Goal: Task Accomplishment & Management: Complete application form

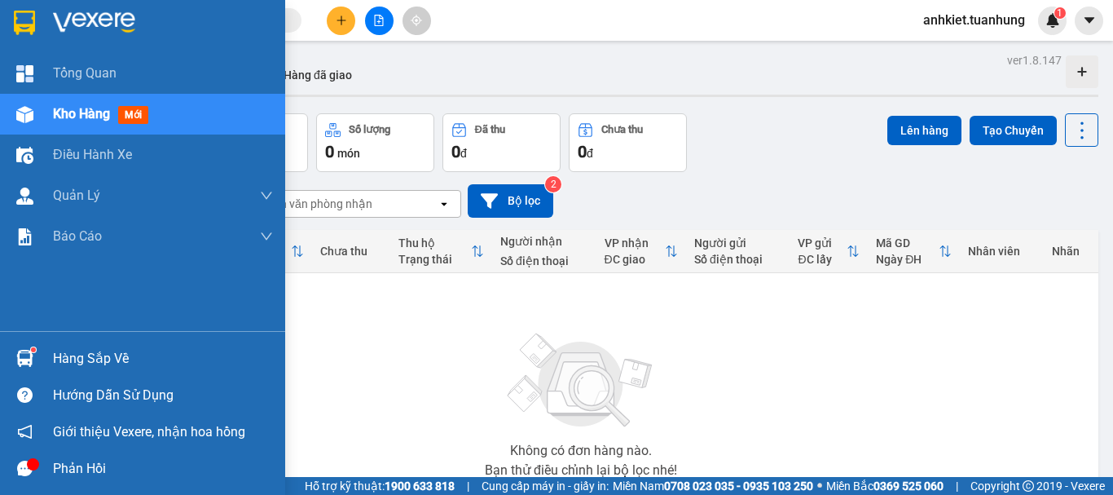
click at [54, 358] on div "Hàng sắp về" at bounding box center [163, 358] width 220 height 24
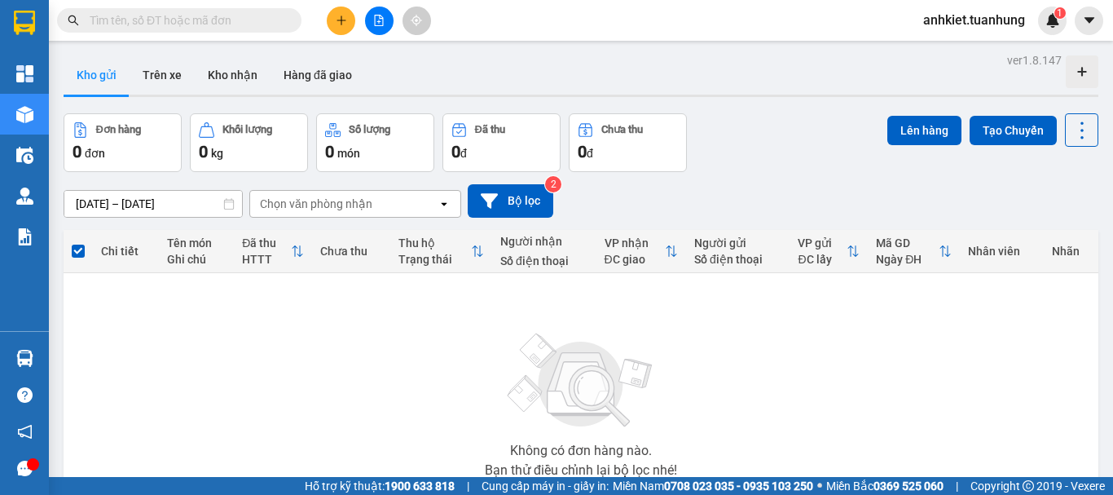
click at [800, 350] on section "Kết quả tìm kiếm ( 0 ) Bộ lọc No Data anhkiet.tuanhung 1 Tổng Quan Kho hàng mới…" at bounding box center [556, 247] width 1113 height 495
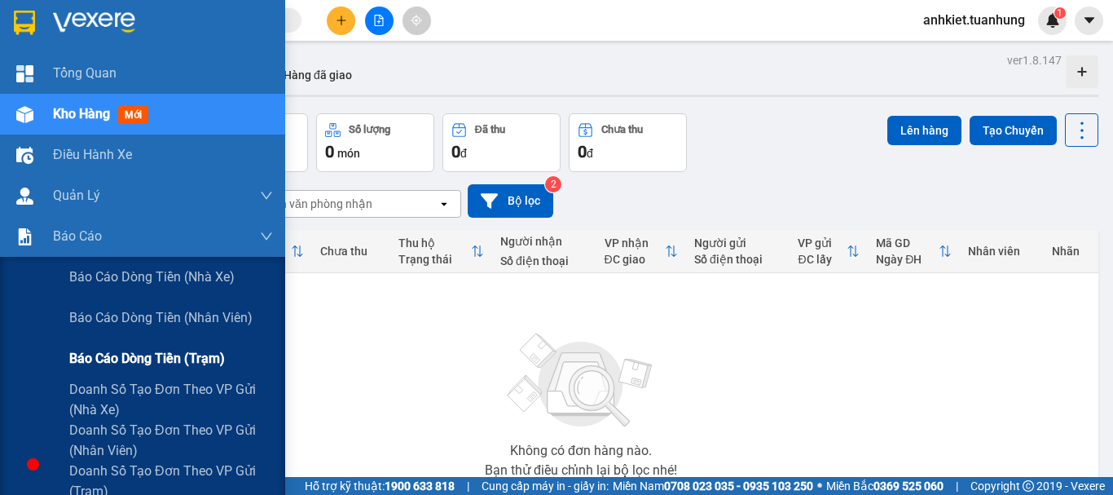
click at [137, 356] on span "Báo cáo dòng tiền (trạm)" at bounding box center [147, 358] width 156 height 20
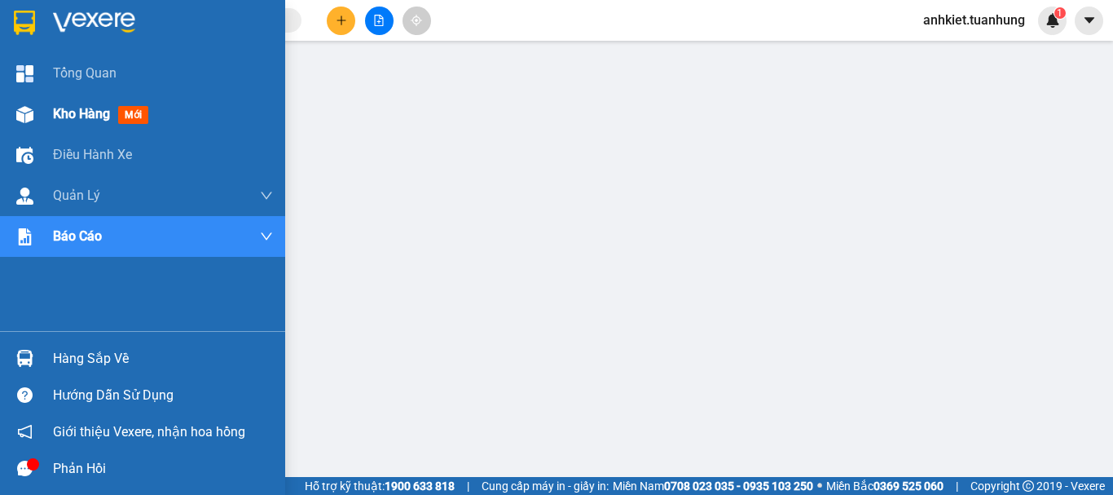
click at [76, 113] on span "Kho hàng" at bounding box center [81, 113] width 57 height 15
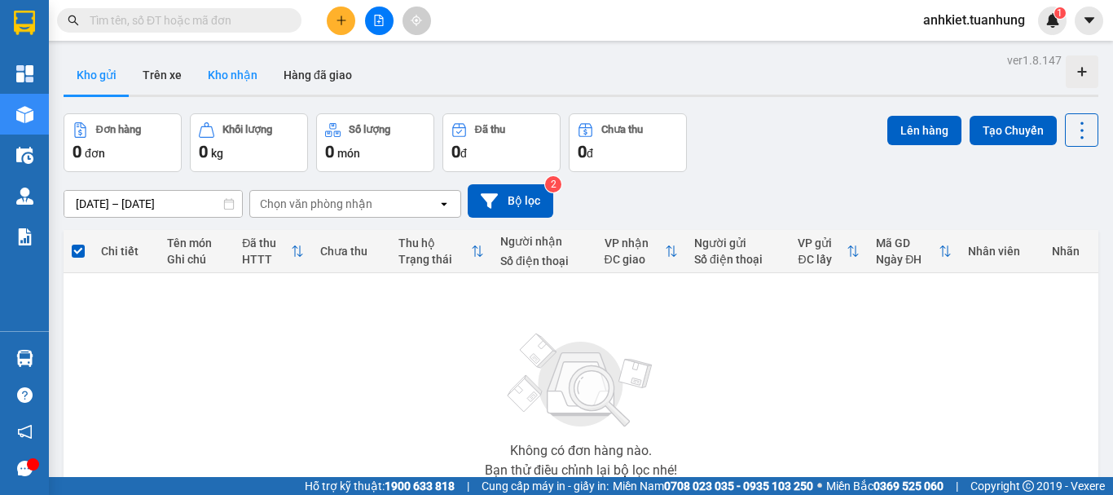
click at [244, 78] on button "Kho nhận" at bounding box center [233, 74] width 76 height 39
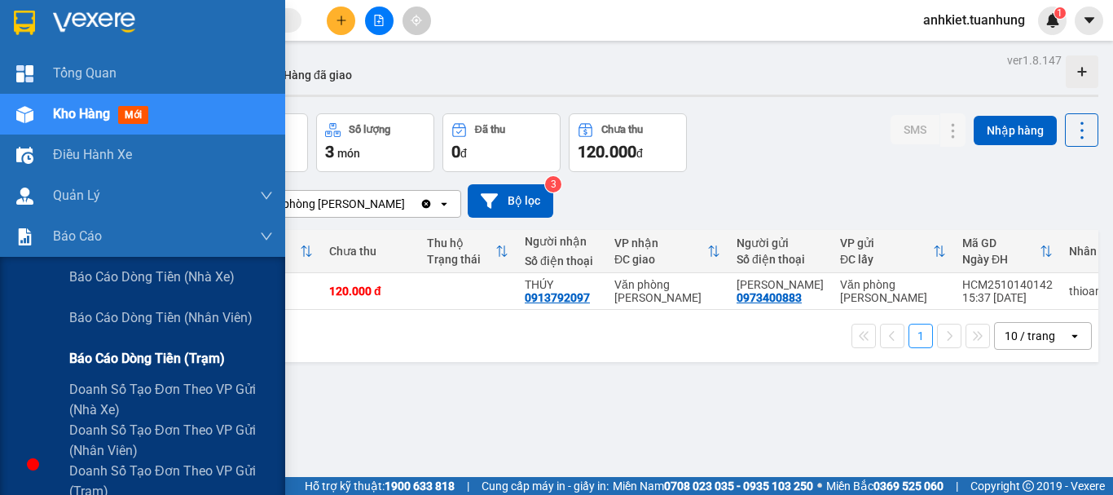
click at [159, 363] on span "Báo cáo dòng tiền (trạm)" at bounding box center [147, 358] width 156 height 20
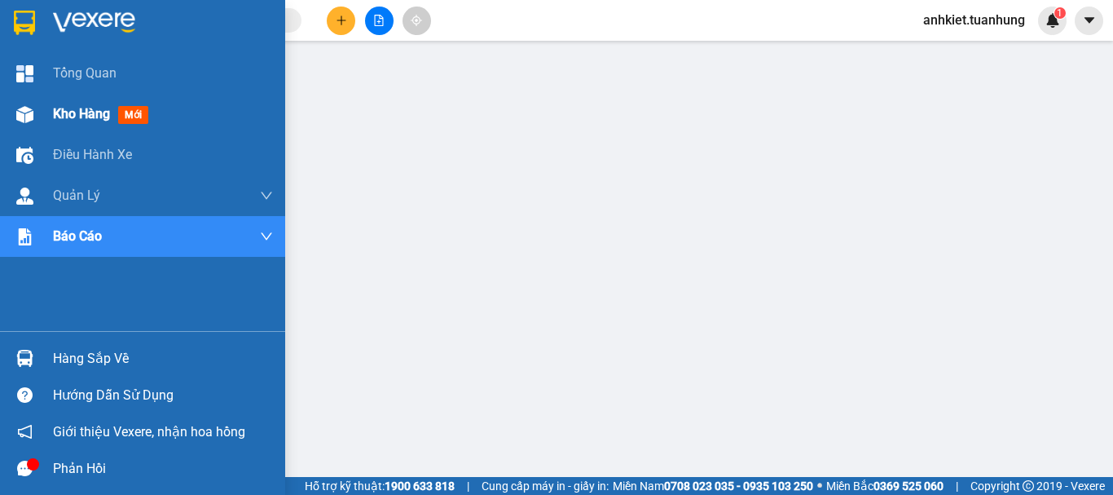
click at [85, 119] on span "Kho hàng" at bounding box center [81, 113] width 57 height 15
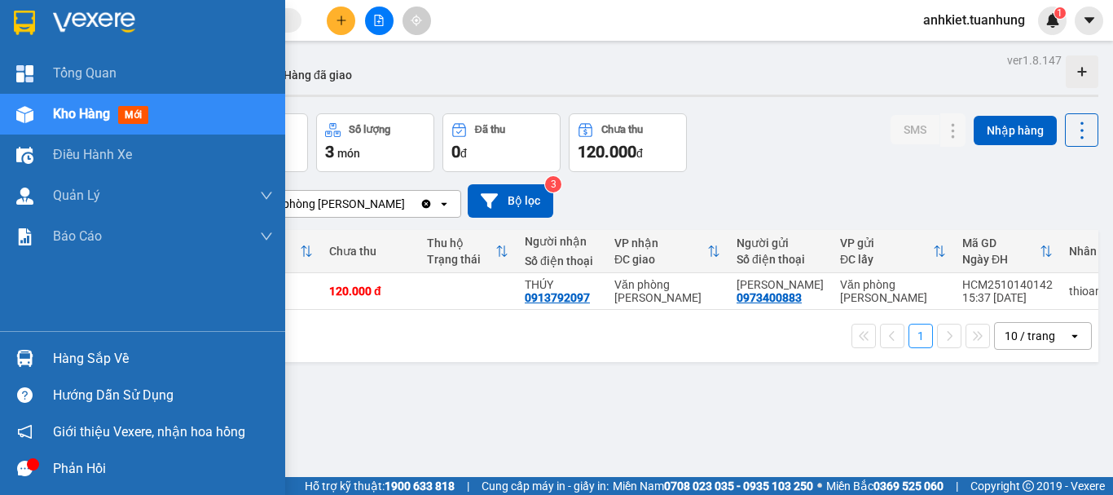
click at [84, 111] on span "Kho hàng" at bounding box center [81, 113] width 57 height 15
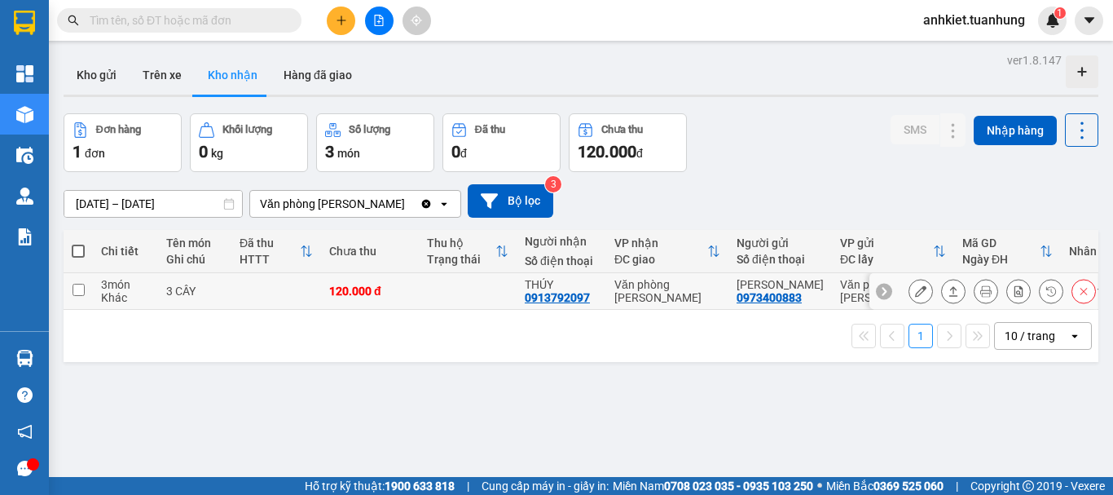
click at [915, 287] on icon at bounding box center [920, 290] width 11 height 11
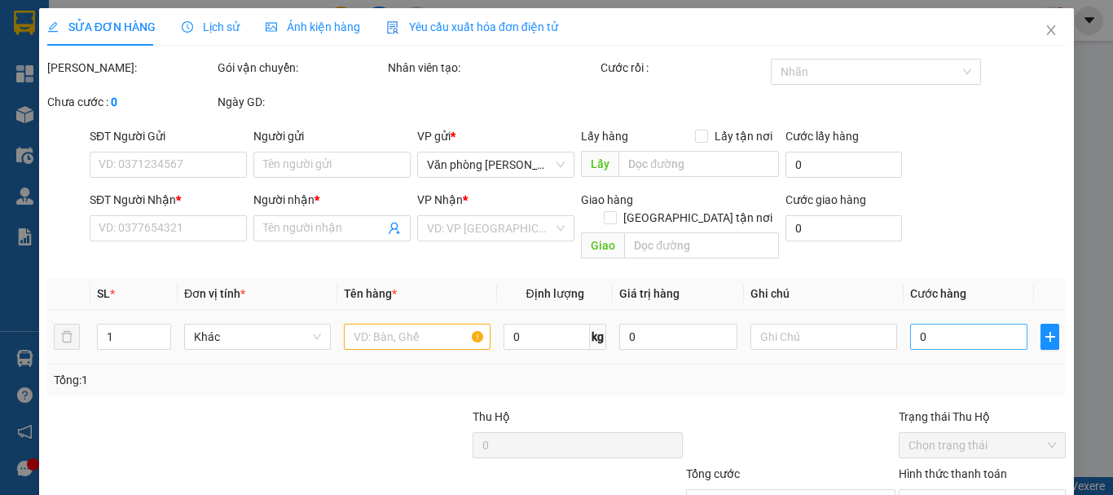
type input "0973400883"
type input "[PERSON_NAME]"
type input "0913792097"
type input "THÚY"
type input "120.000"
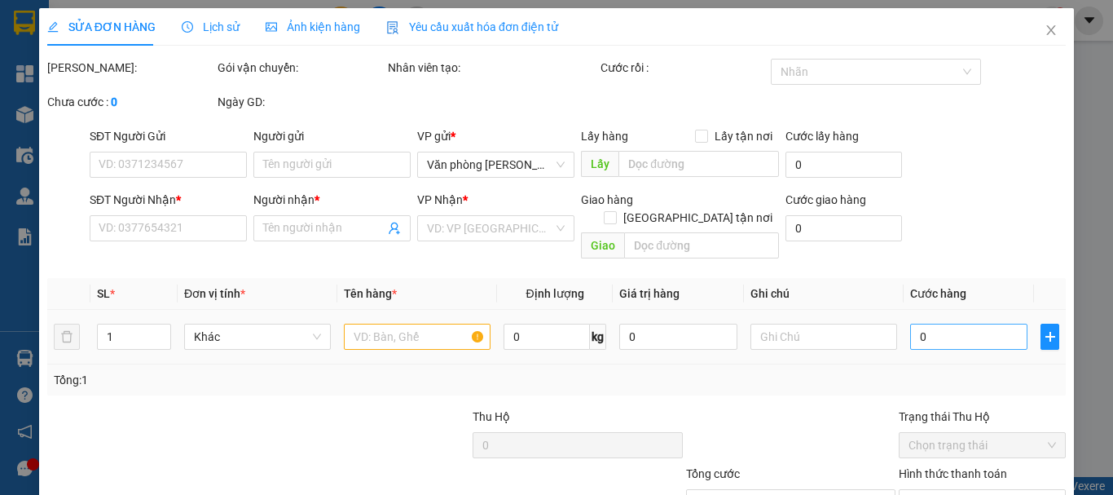
type input "120.000"
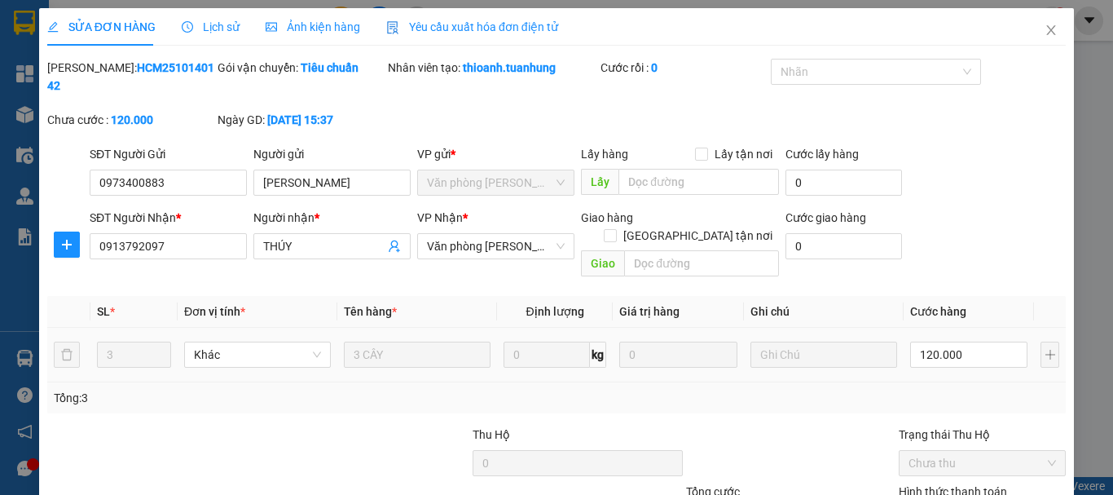
type input "0"
type input "+"
type input "9"
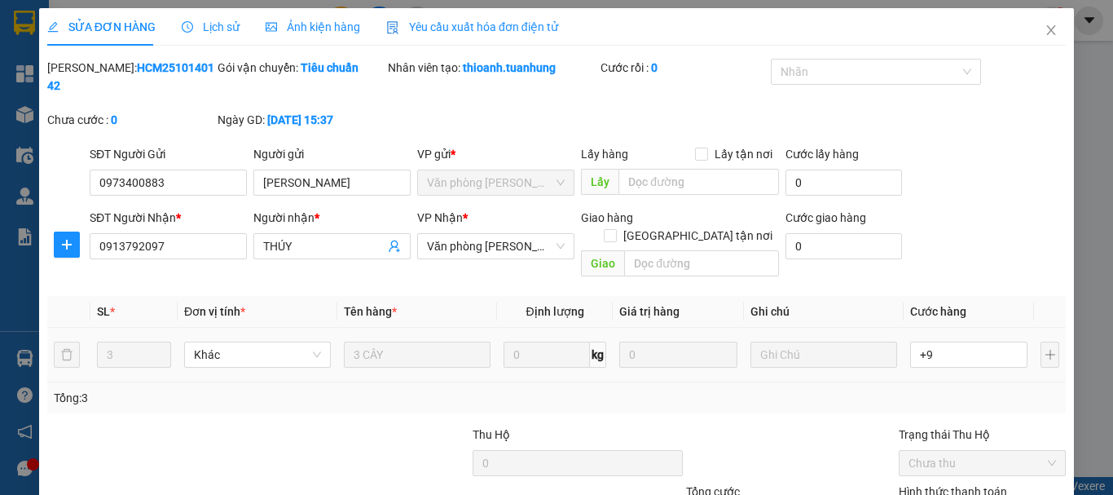
type input "+90"
type input "90"
type input "+90"
type input "90.000"
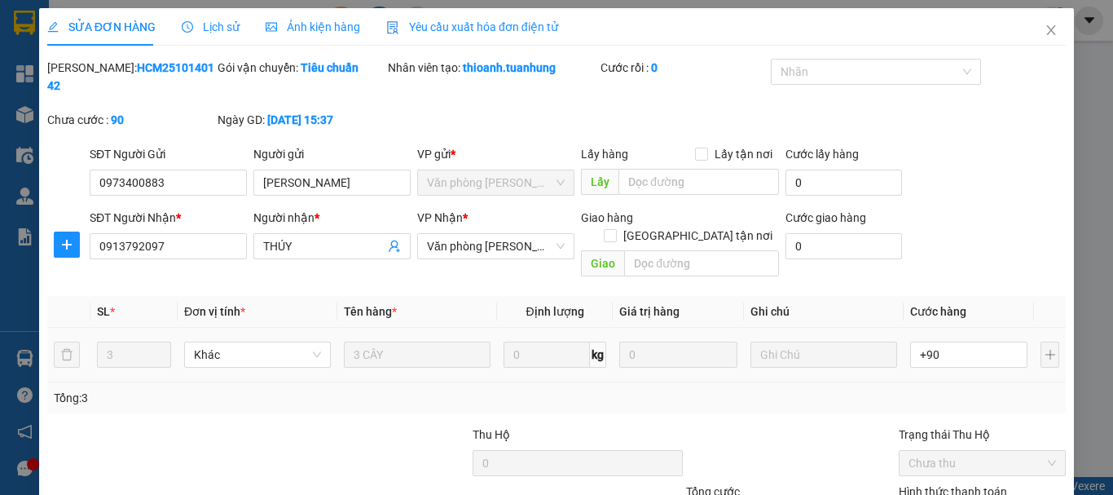
type input "90.000"
click at [844, 389] on div "Tổng: 3" at bounding box center [557, 398] width 1006 height 18
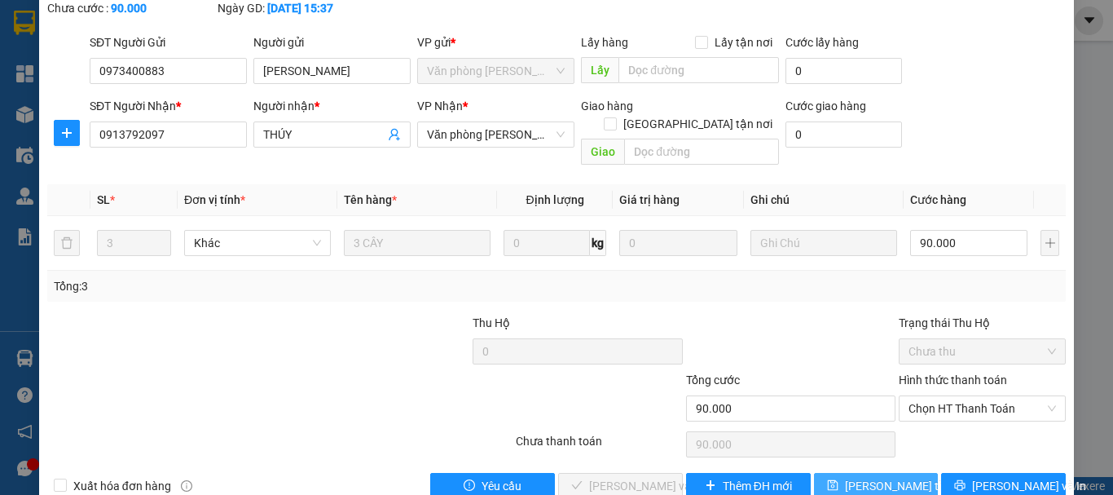
click at [910, 473] on button "[PERSON_NAME] thay đổi" at bounding box center [876, 486] width 125 height 26
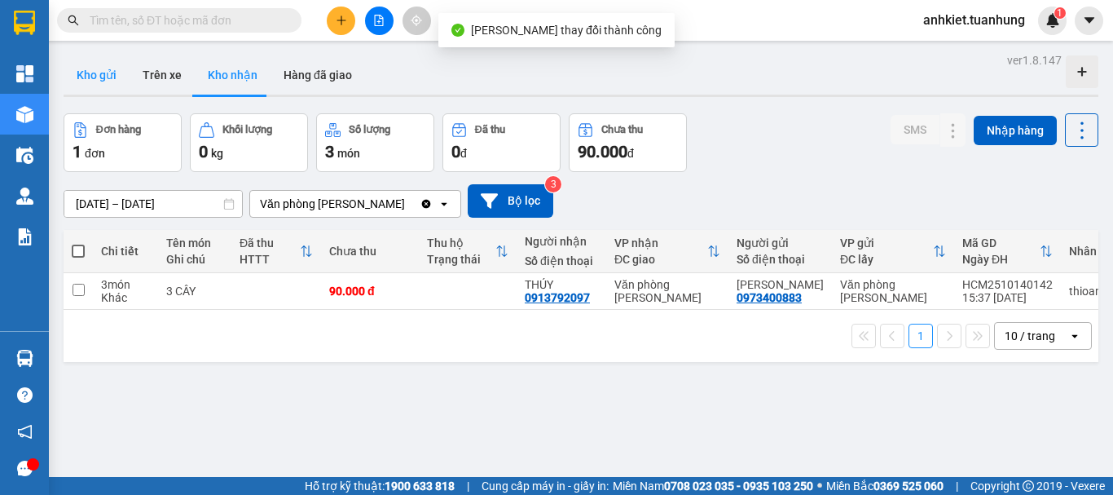
drag, startPoint x: 107, startPoint y: 91, endPoint x: 119, endPoint y: 87, distance: 12.9
click at [107, 90] on button "Kho gửi" at bounding box center [97, 74] width 66 height 39
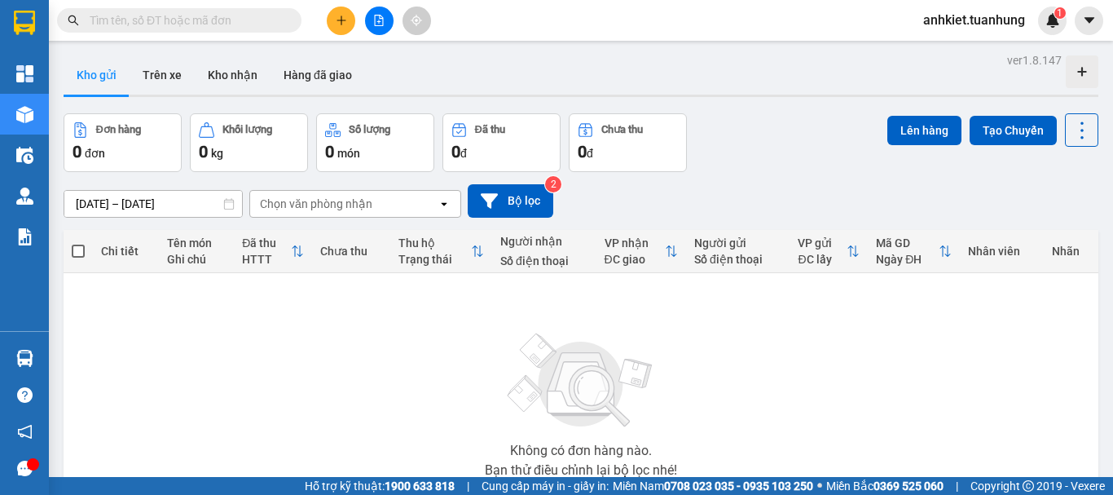
click at [210, 16] on input "text" at bounding box center [186, 20] width 192 height 18
paste input "HCM2510130293"
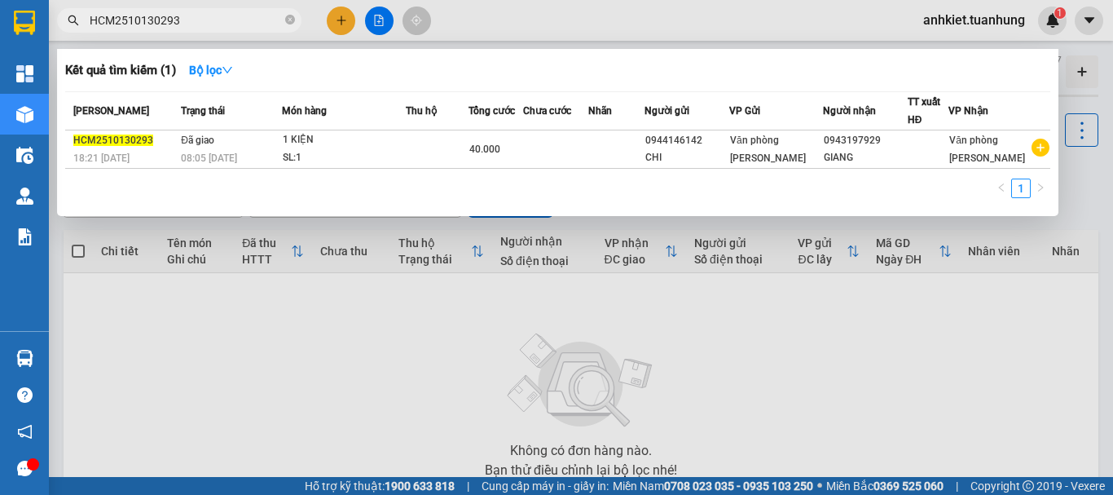
type input "HCM2510130293"
click at [390, 175] on div "Mã ĐH Trạng thái Món hàng Thu hộ Tổng cước Chưa cước Nhãn Người gửi VP Gửi Ngườ…" at bounding box center [557, 149] width 985 height 117
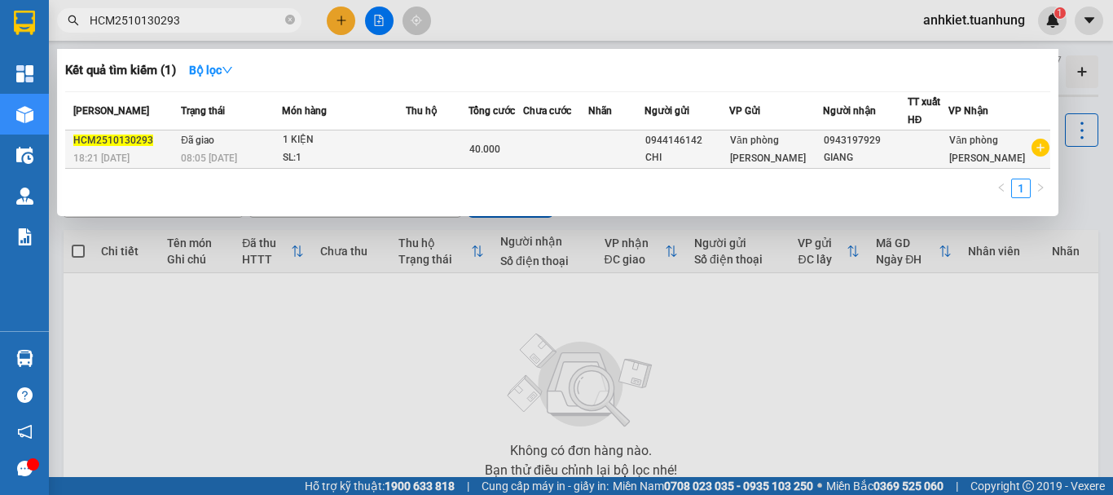
click at [416, 162] on td at bounding box center [437, 149] width 62 height 38
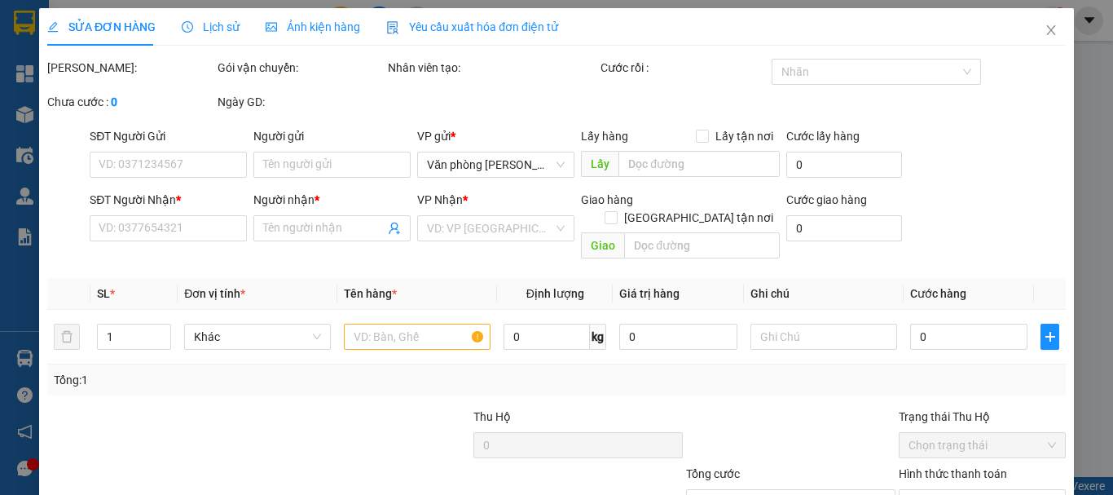
type input "0944146142"
type input "CHI"
type input "0943197929"
type input "GIANG"
type input "40.000"
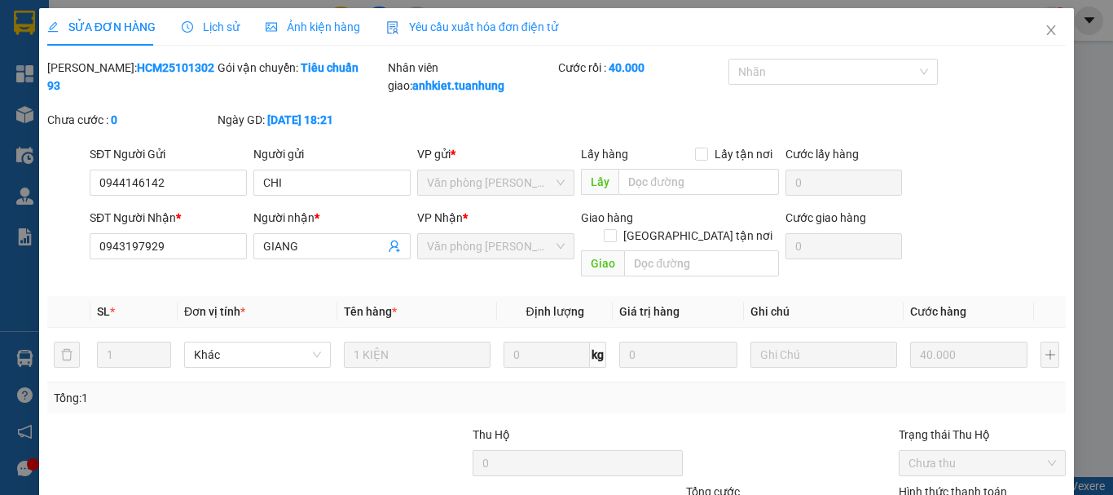
click at [193, 20] on span "Lịch sử" at bounding box center [211, 26] width 58 height 13
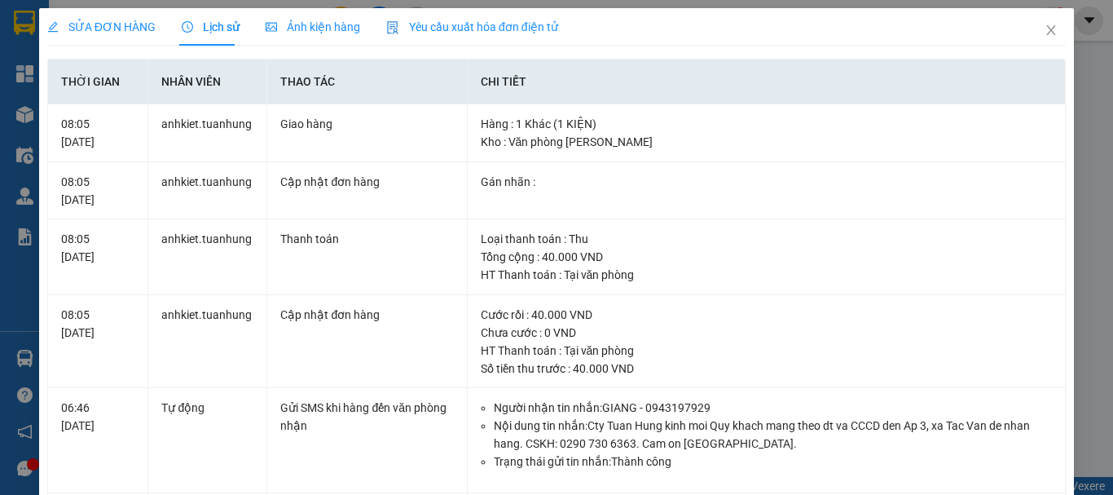
click at [478, 33] on span "Yêu cầu xuất hóa đơn điện tử" at bounding box center [472, 26] width 172 height 13
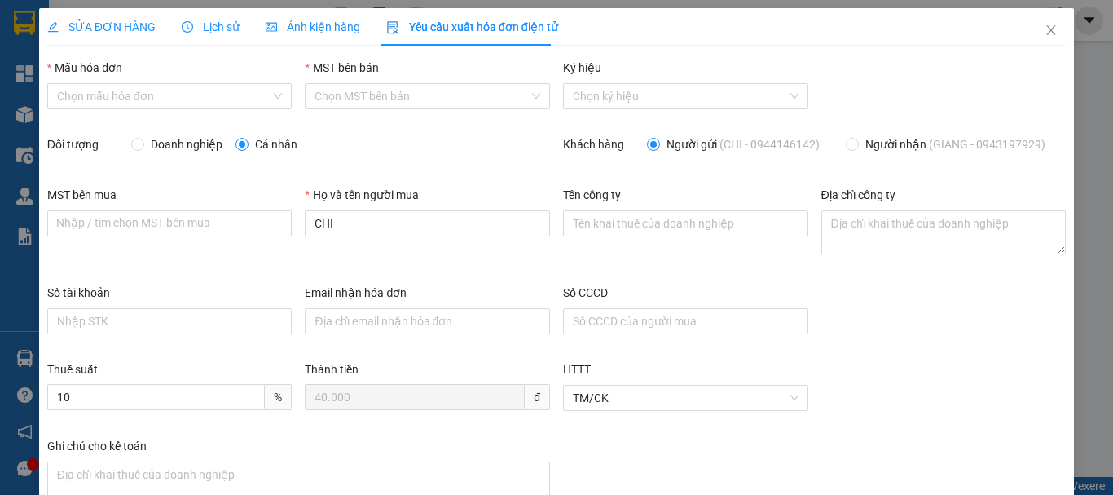
click at [288, 15] on div "Ảnh kiện hàng" at bounding box center [313, 26] width 95 height 37
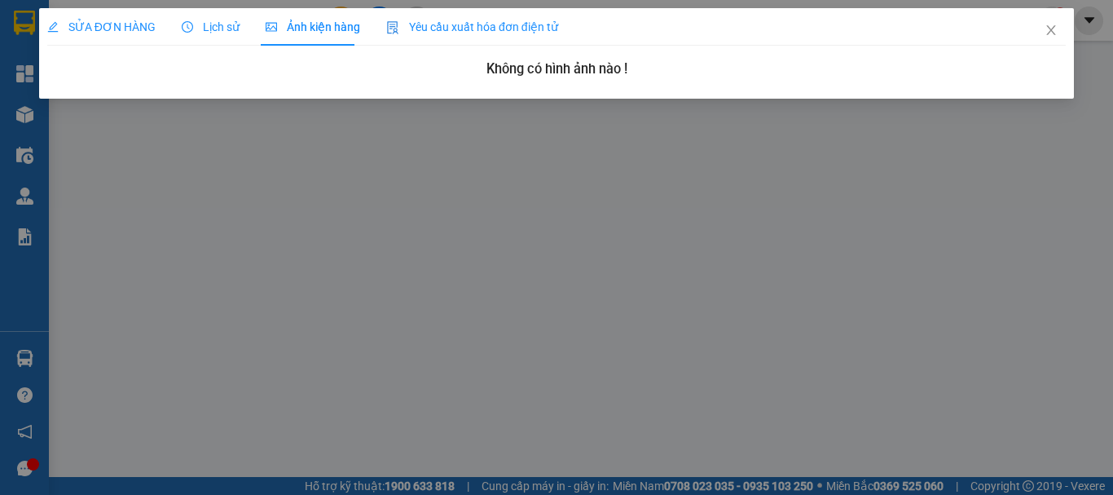
click at [208, 27] on span "Lịch sử" at bounding box center [211, 26] width 58 height 13
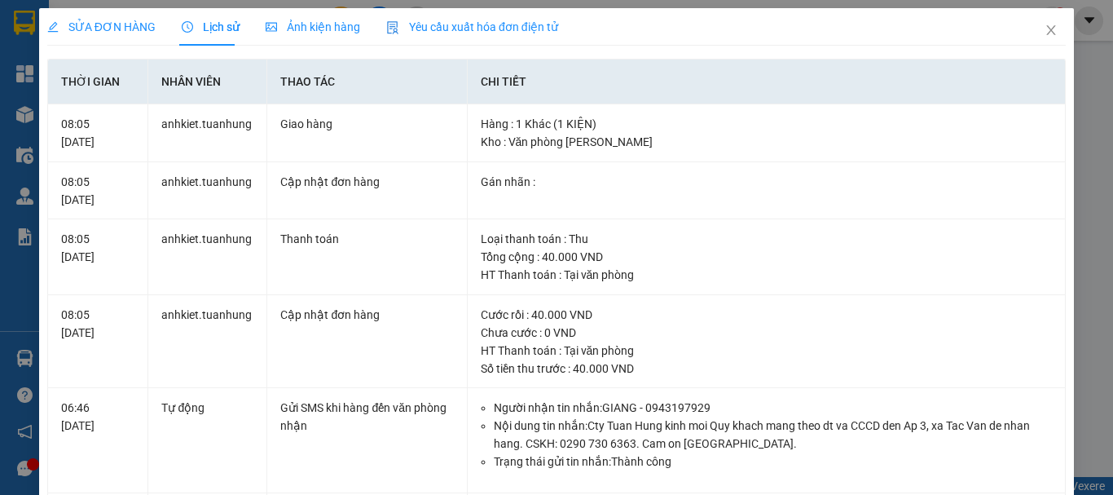
click at [77, 29] on span "SỬA ĐƠN HÀNG" at bounding box center [101, 26] width 108 height 13
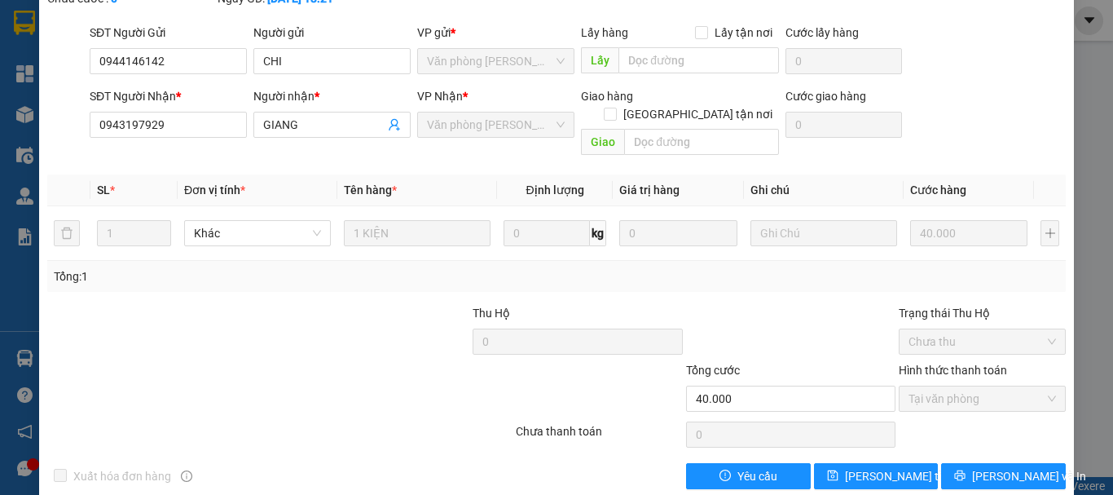
scroll to position [130, 0]
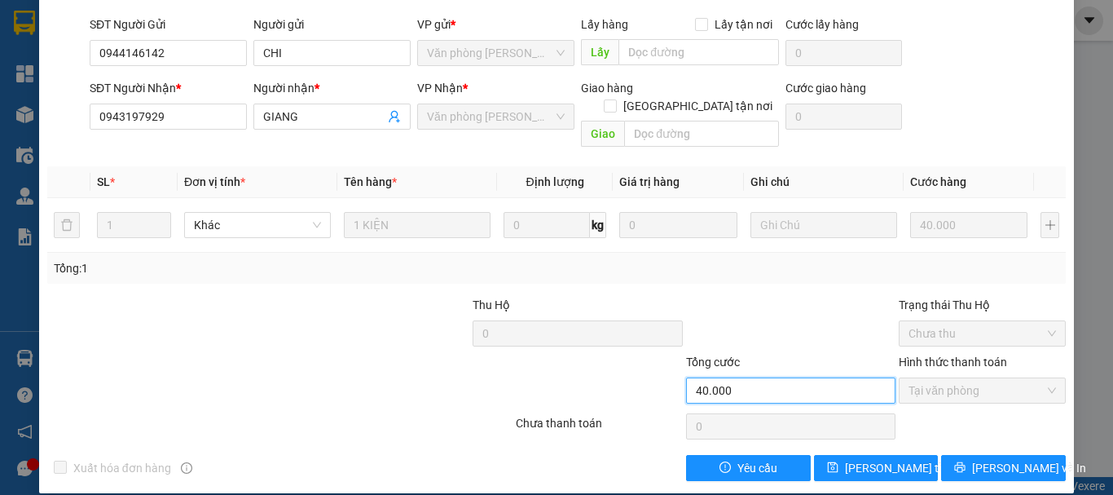
click at [789, 377] on input "40.000" at bounding box center [790, 390] width 209 height 26
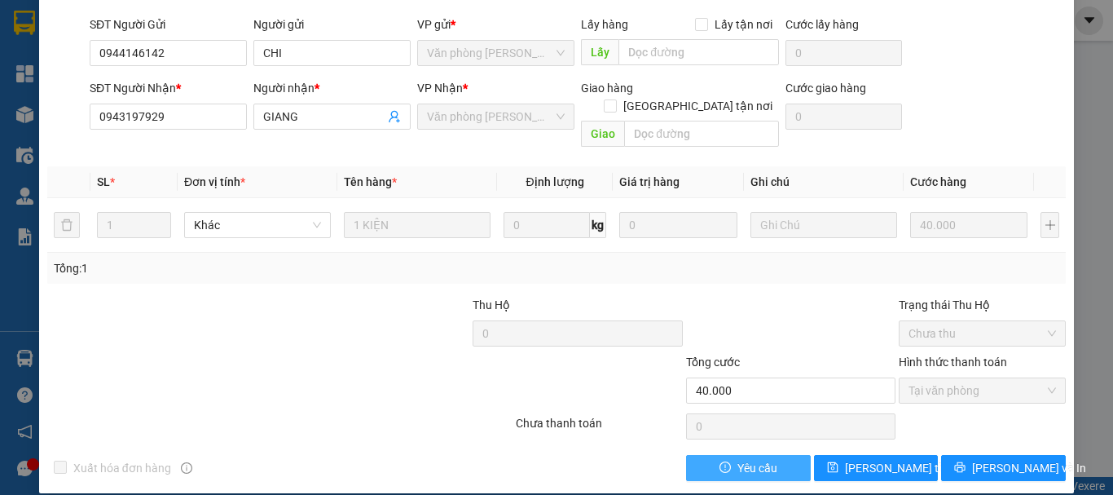
click at [746, 459] on span "Yêu cầu" at bounding box center [758, 468] width 40 height 18
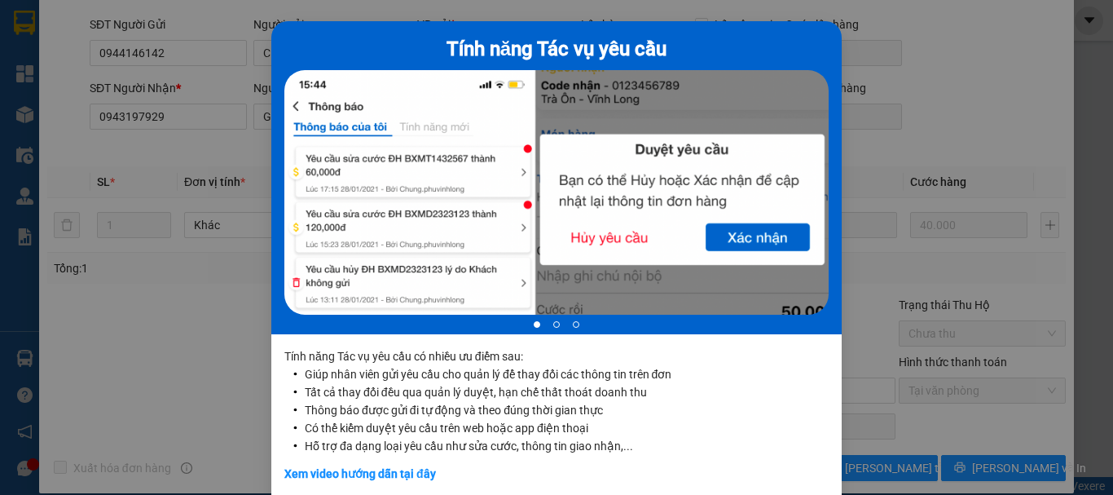
scroll to position [142, 0]
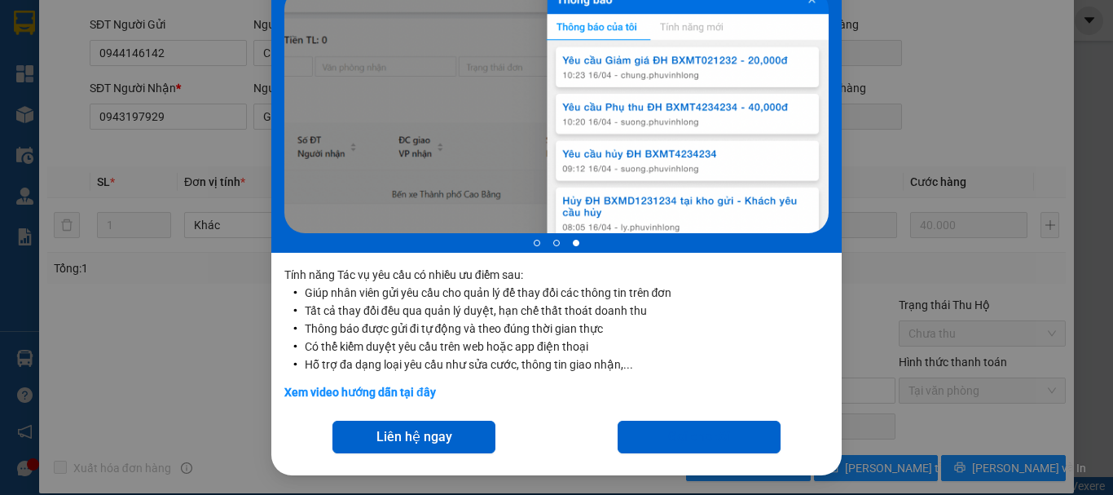
click at [940, 253] on div "Tính năng Tác vụ yêu cầu 3 of 3 Tính năng Tác vụ yêu cầu có nhiều ưu điểm sau: …" at bounding box center [556, 247] width 1113 height 495
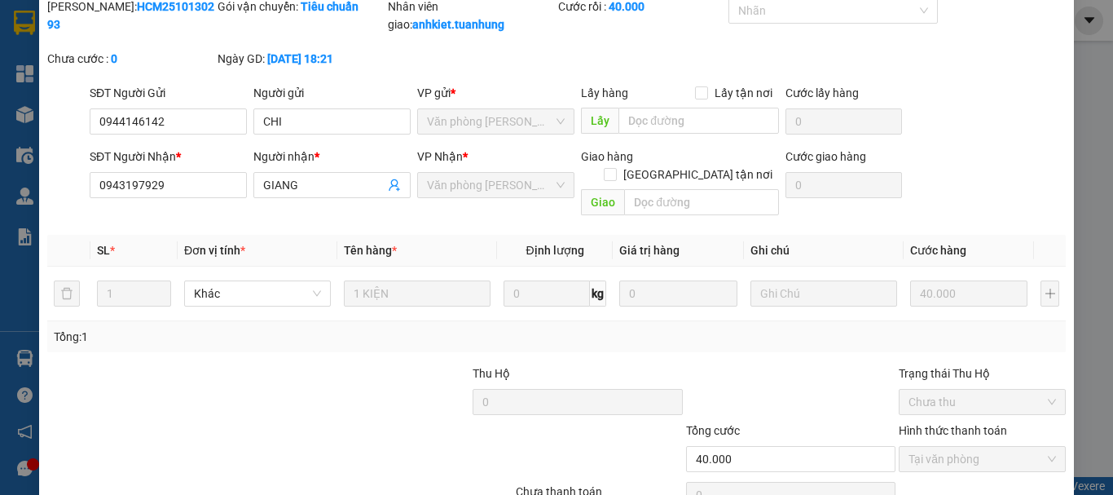
scroll to position [0, 0]
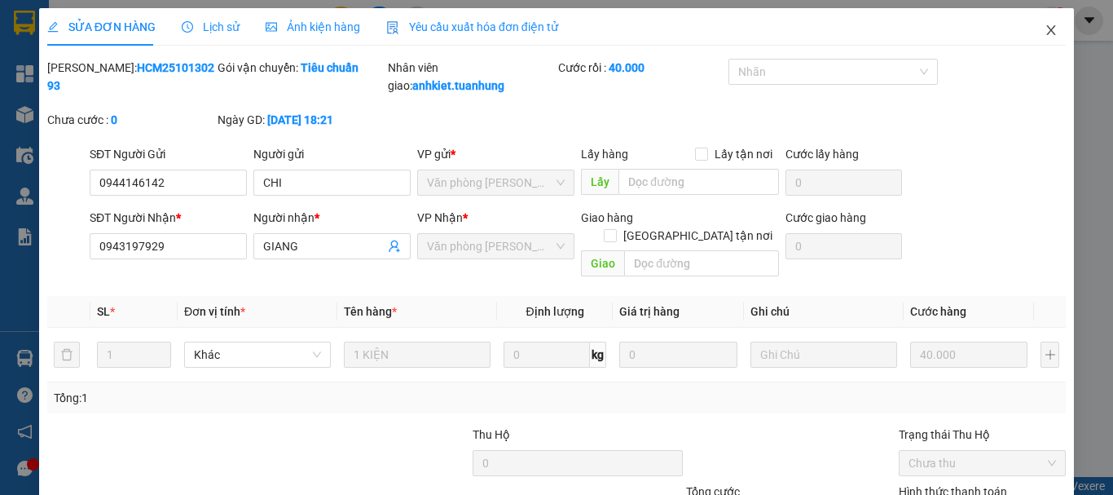
click at [1033, 24] on span "Close" at bounding box center [1051, 31] width 46 height 46
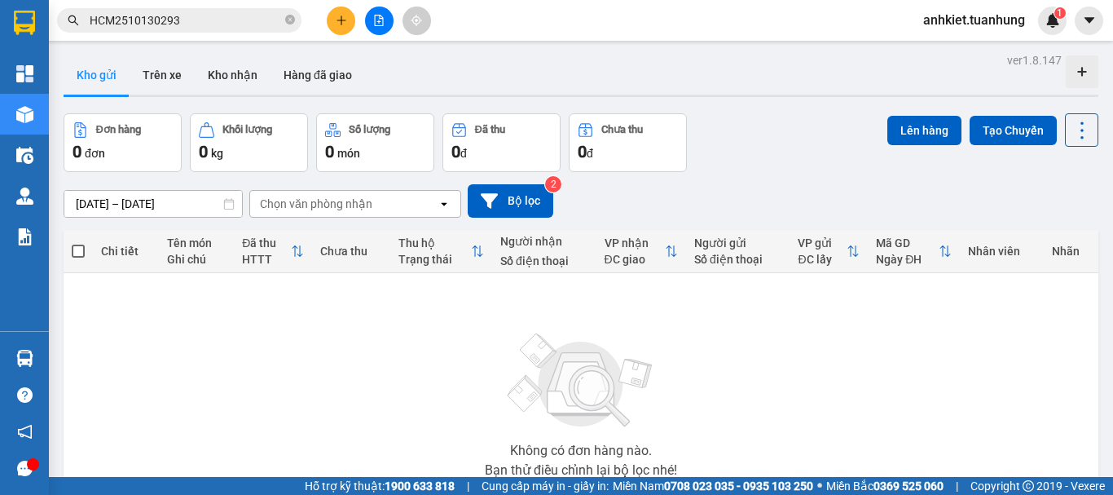
click at [205, 2] on div "Kết quả tìm kiếm ( 1 ) Bộ lọc Mã ĐH Trạng thái Món hàng Thu hộ Tổng cước Chưa c…" at bounding box center [556, 20] width 1113 height 41
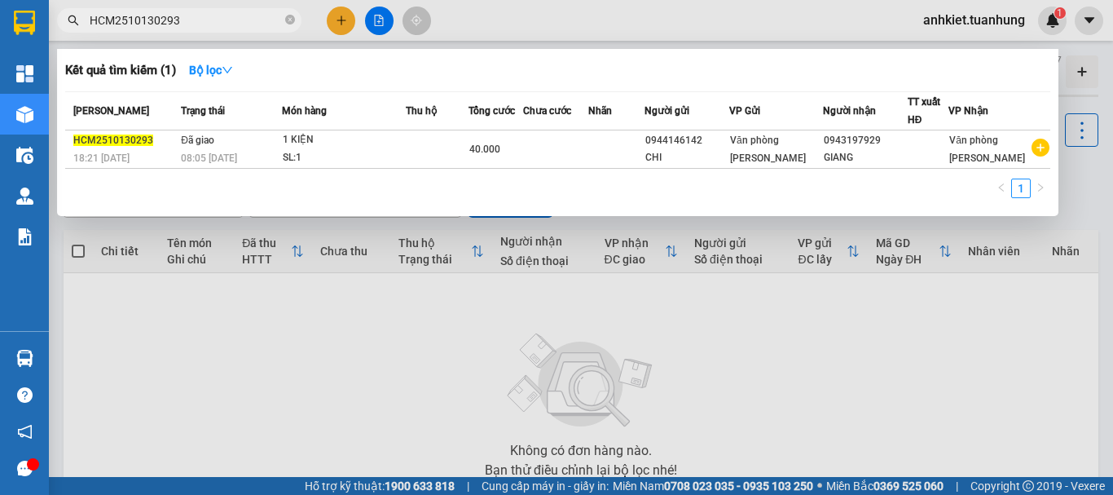
click at [214, 11] on input "HCM2510130293" at bounding box center [186, 20] width 192 height 18
paste input "099"
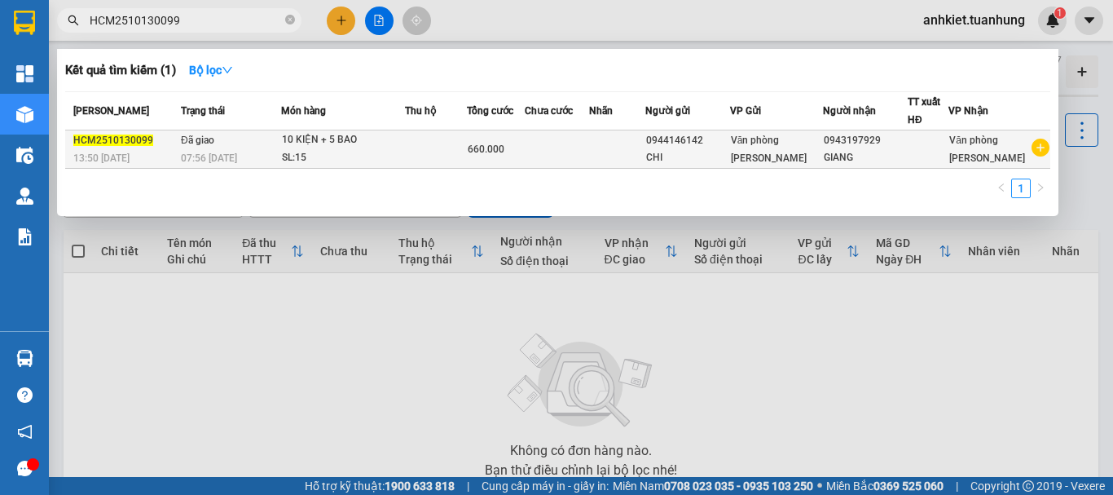
type input "HCM2510130099"
click at [672, 154] on div "CHI" at bounding box center [687, 157] width 83 height 17
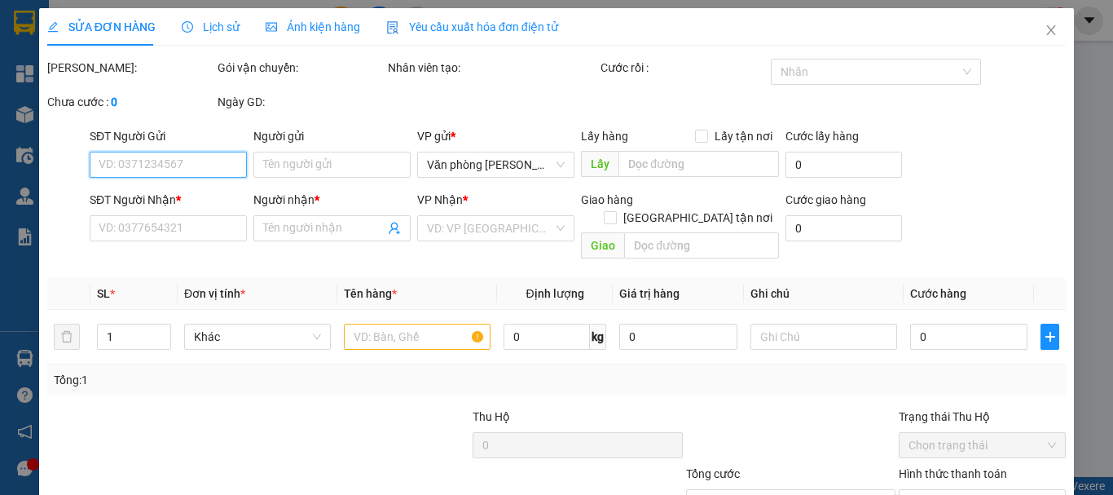
type input "0944146142"
type input "CHI"
type input "0943197929"
type input "GIANG"
type input "660.000"
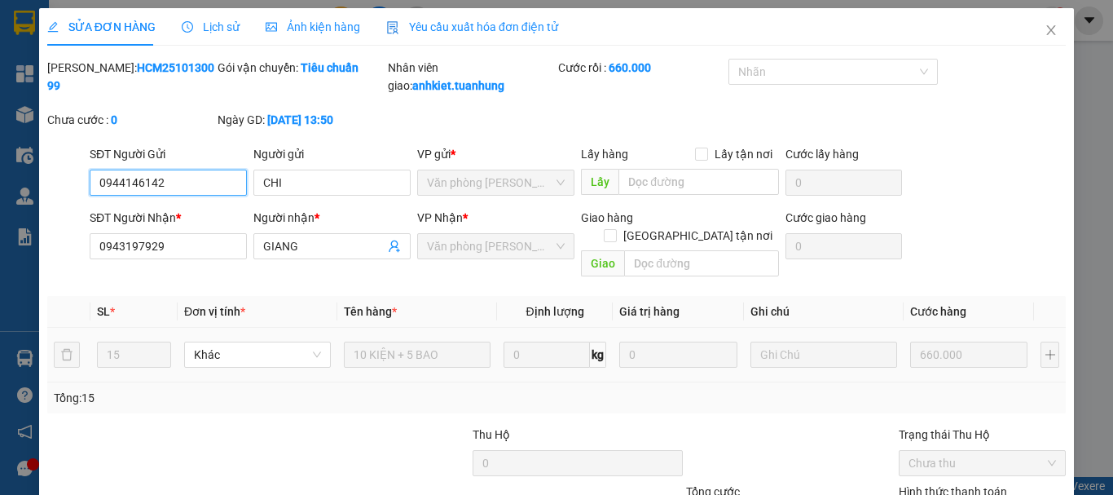
scroll to position [130, 0]
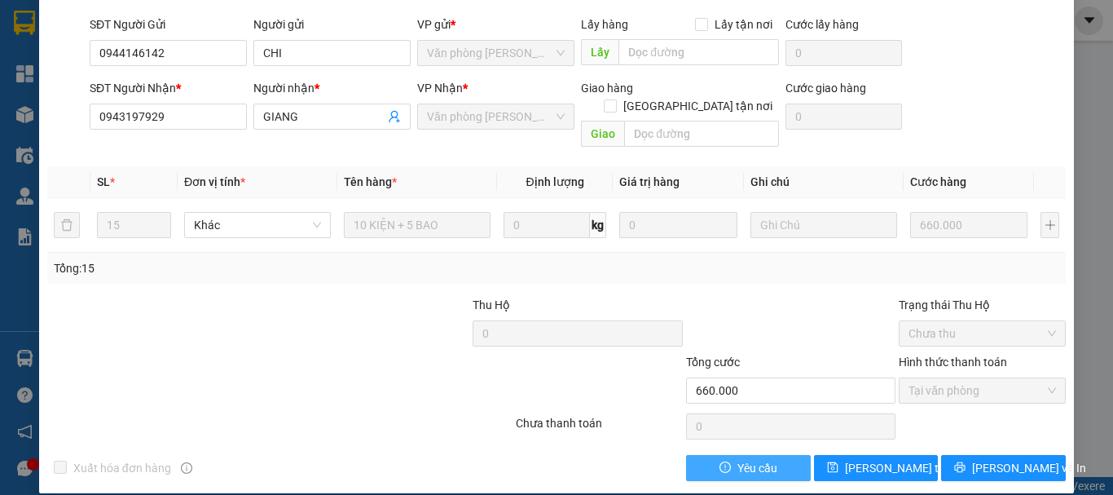
click at [738, 459] on span "Yêu cầu" at bounding box center [758, 468] width 40 height 18
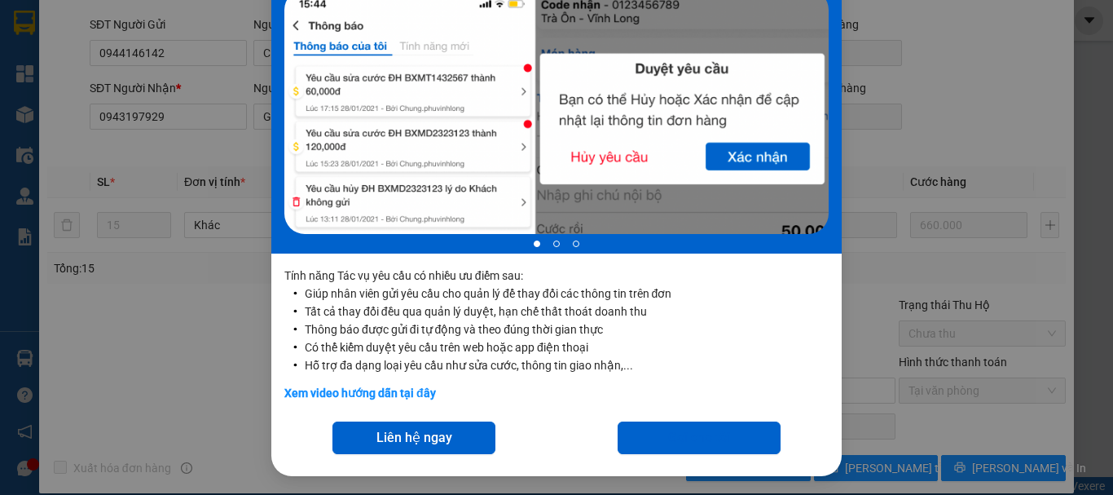
scroll to position [142, 0]
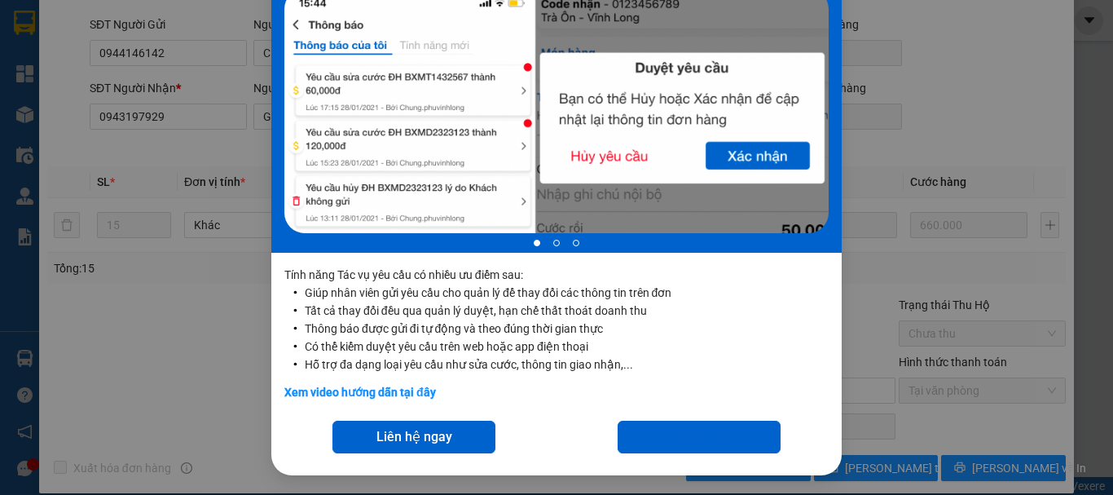
click at [419, 440] on span "Liên hệ ngay" at bounding box center [415, 436] width 76 height 20
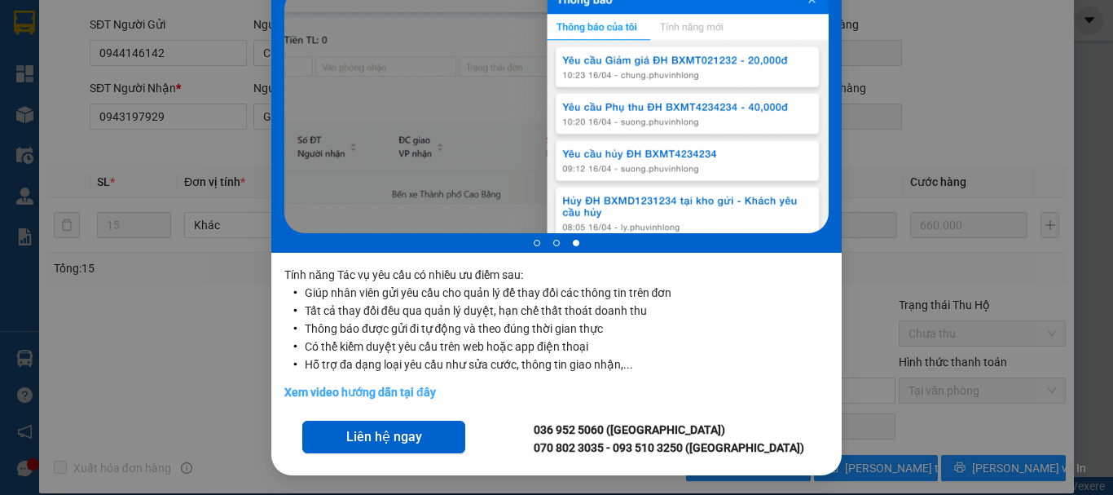
click at [405, 394] on link "Xem video hướng dẫn tại đây" at bounding box center [360, 391] width 152 height 13
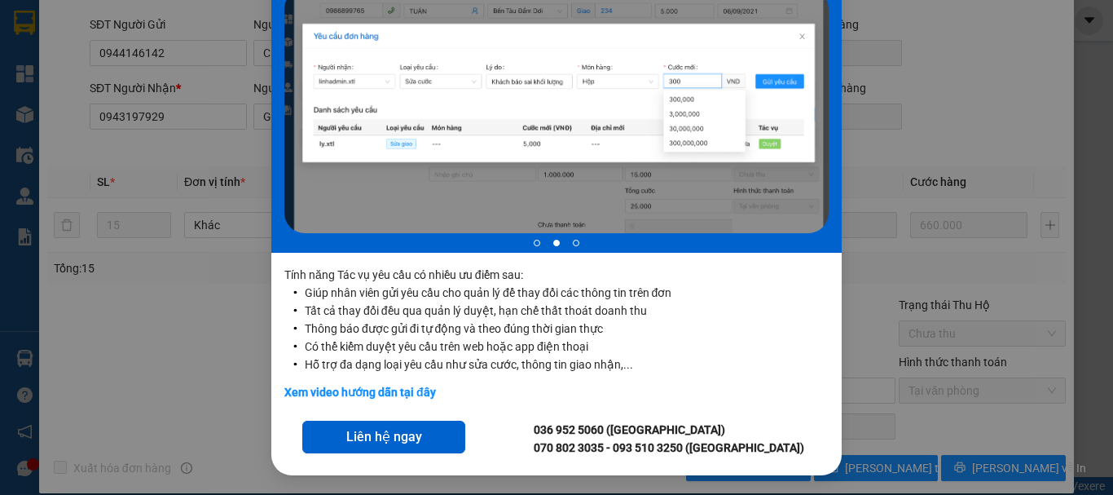
click at [896, 292] on div "Tính năng Tác vụ yêu cầu 2 of 3 Tính năng Tác vụ yêu cầu có nhiều ưu điểm sau: …" at bounding box center [556, 247] width 1113 height 495
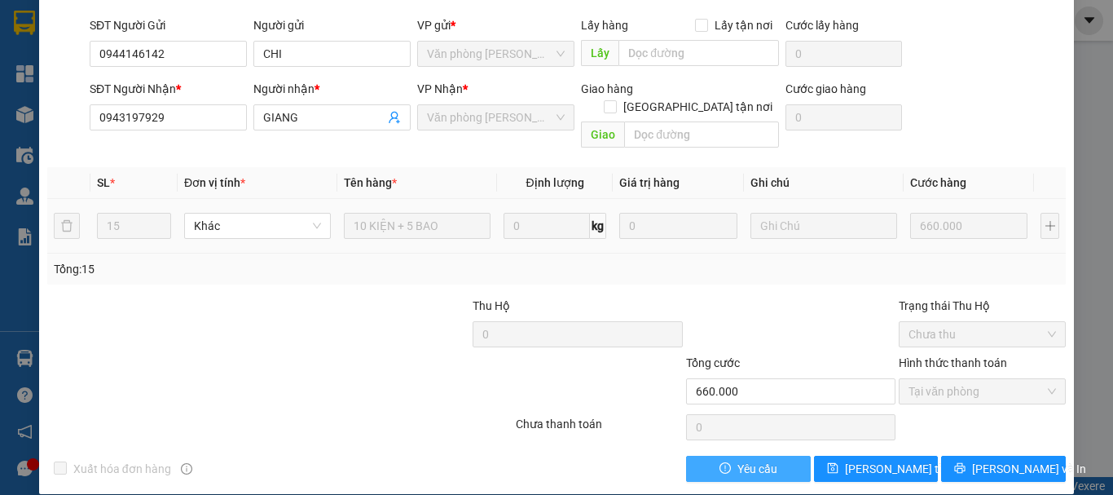
scroll to position [130, 0]
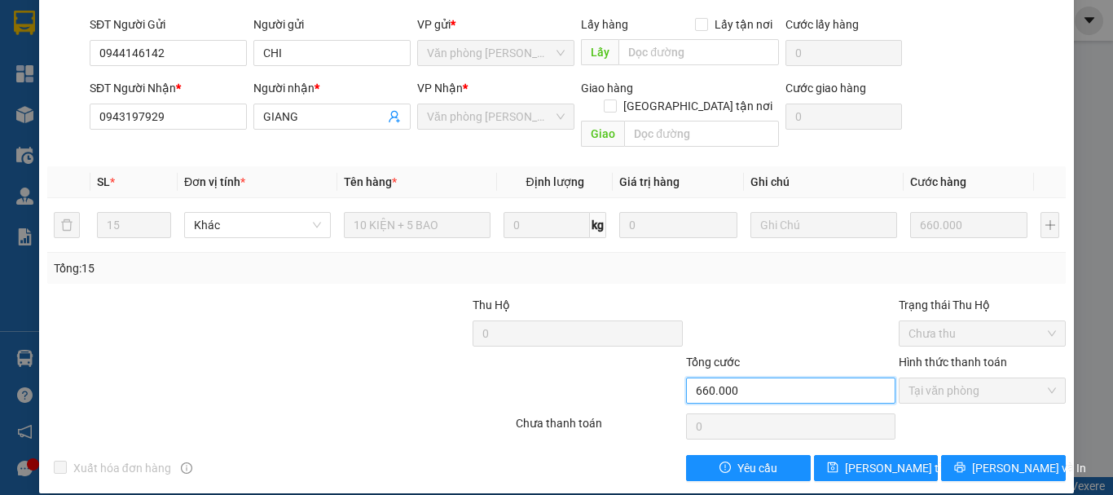
click at [824, 377] on input "660.000" at bounding box center [790, 390] width 209 height 26
click at [796, 377] on input "660.000" at bounding box center [790, 390] width 209 height 26
click at [801, 302] on div at bounding box center [791, 324] width 213 height 57
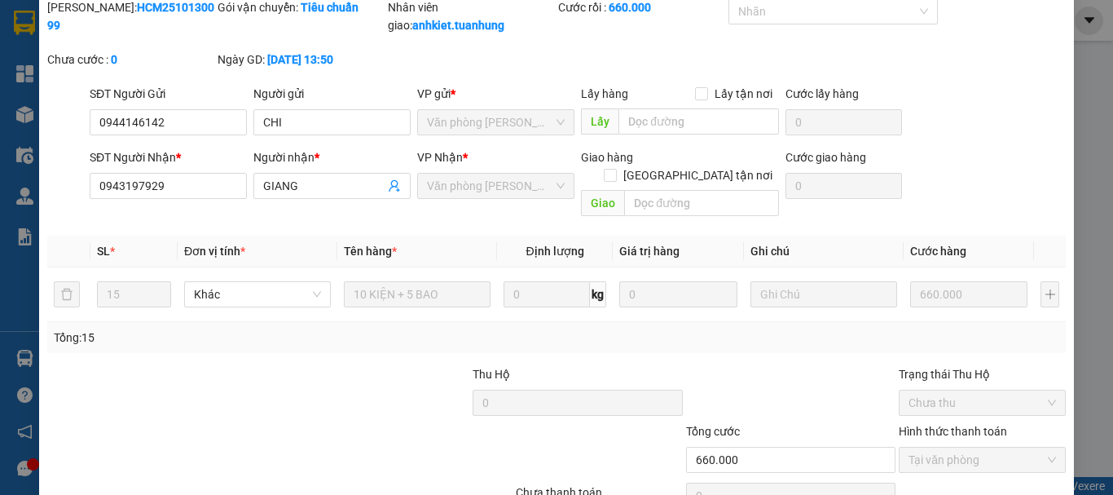
scroll to position [0, 0]
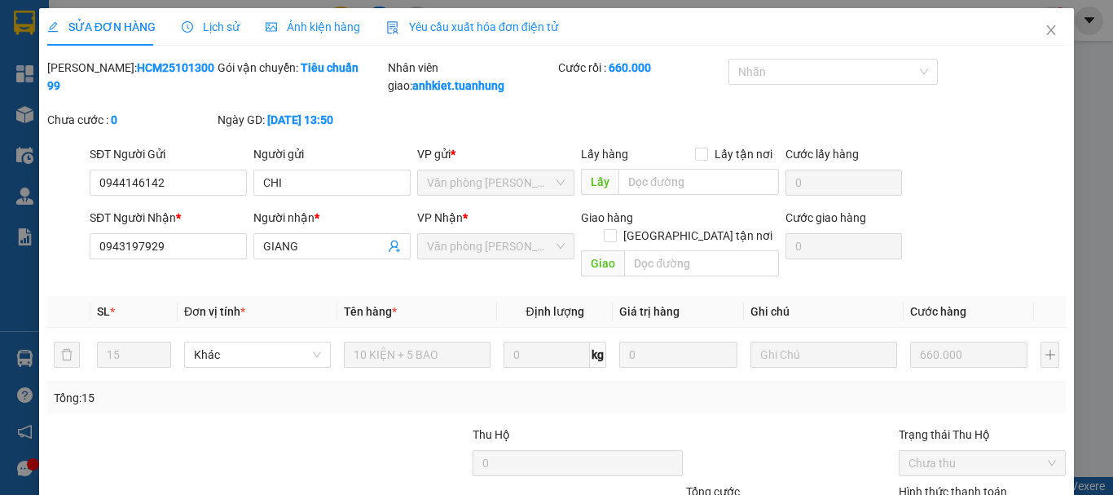
click at [202, 31] on span "Lịch sử" at bounding box center [211, 26] width 58 height 13
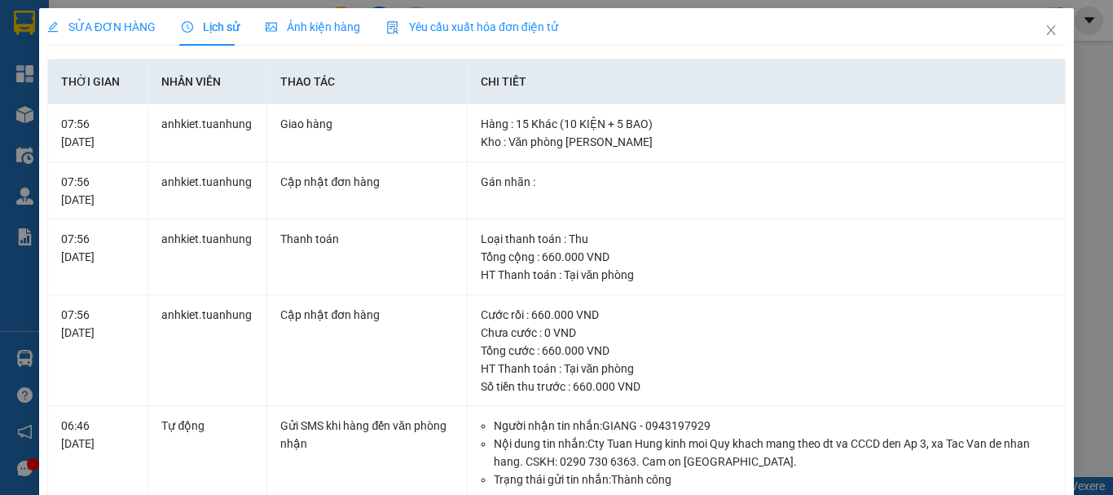
click at [114, 24] on span "SỬA ĐƠN HÀNG" at bounding box center [101, 26] width 108 height 13
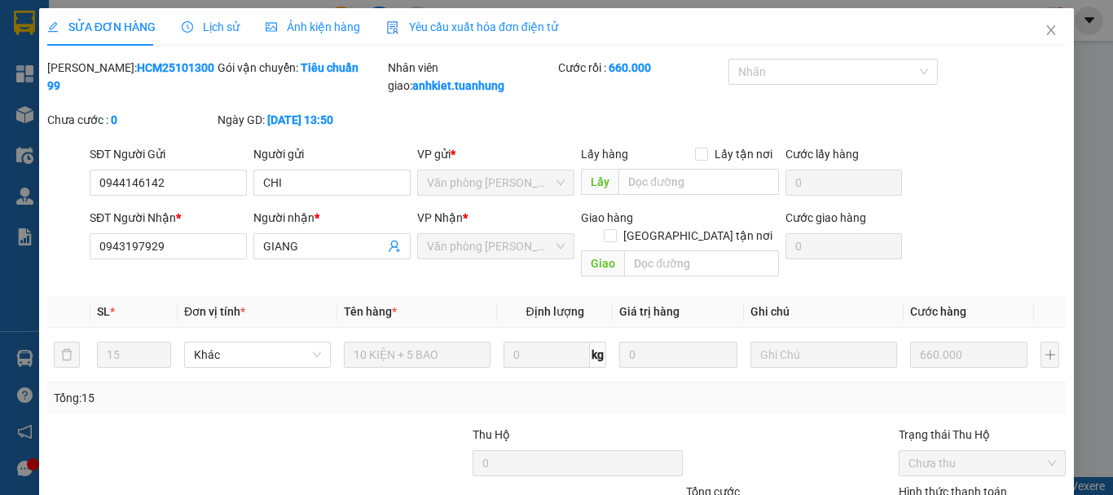
click at [225, 36] on div "Lịch sử" at bounding box center [211, 26] width 58 height 37
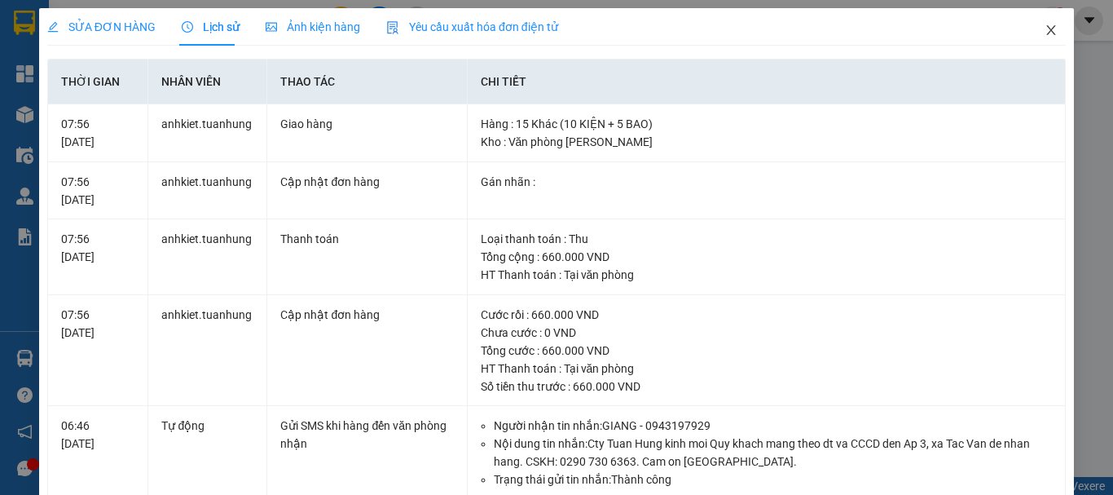
click at [1045, 33] on icon "close" at bounding box center [1051, 30] width 13 height 13
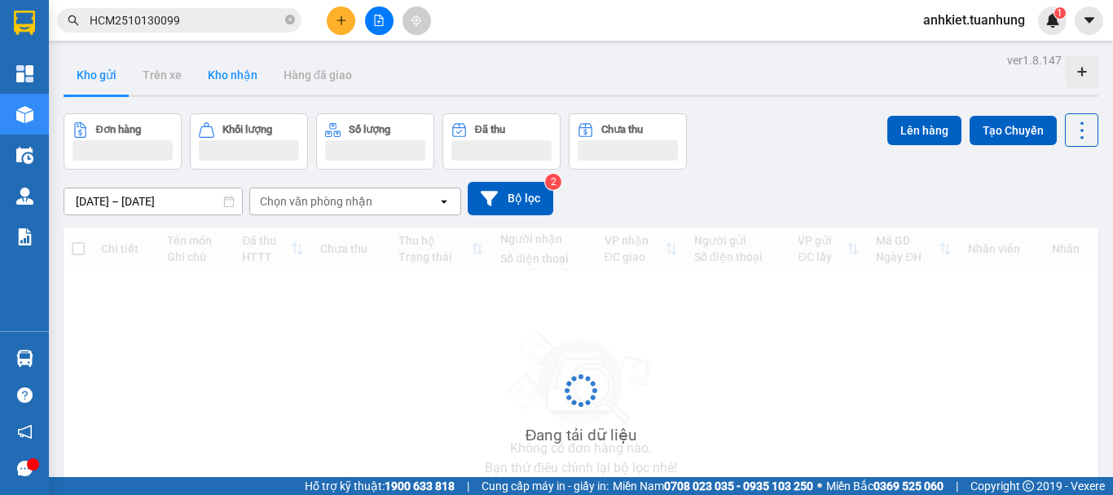
click at [219, 81] on button "Kho nhận" at bounding box center [233, 74] width 76 height 39
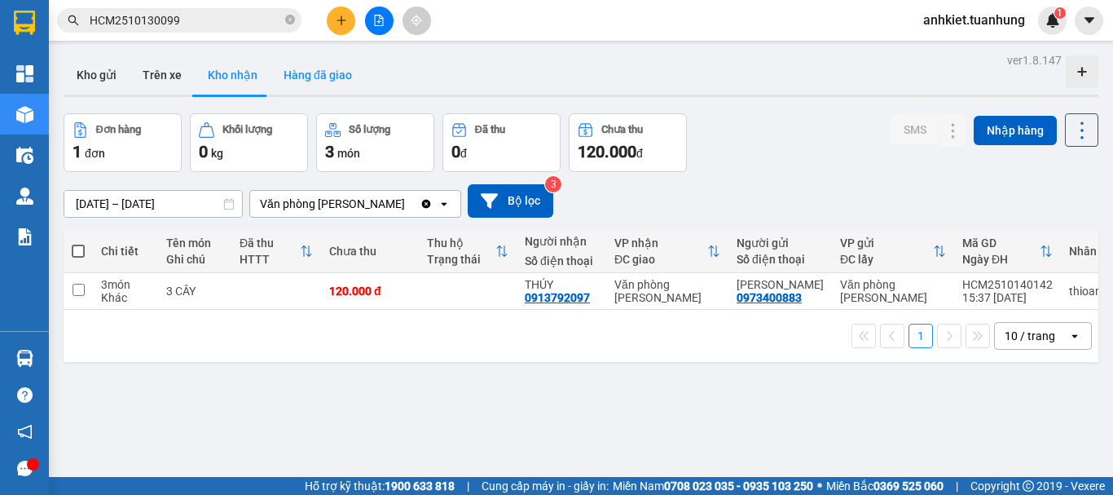
click at [325, 86] on button "Hàng đã giao" at bounding box center [318, 74] width 95 height 39
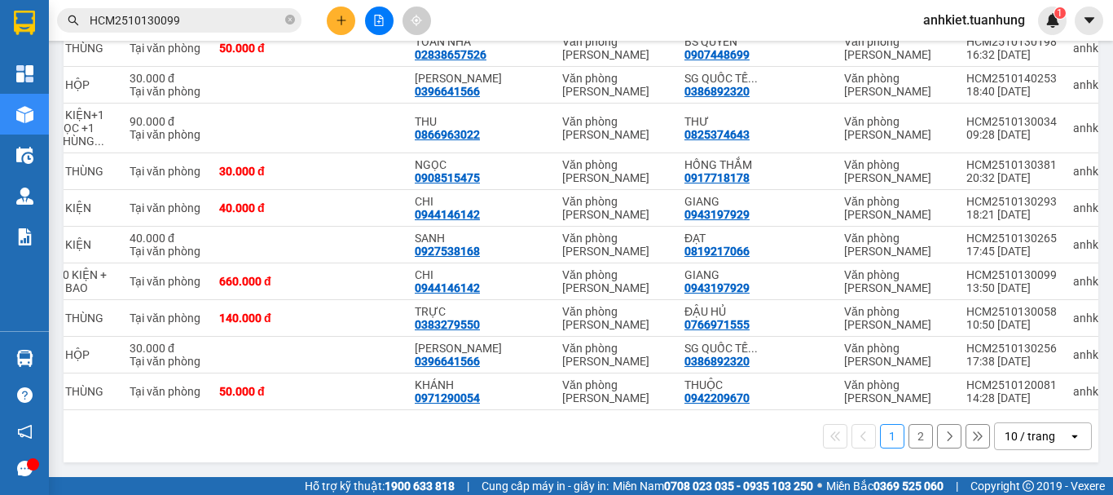
scroll to position [0, 117]
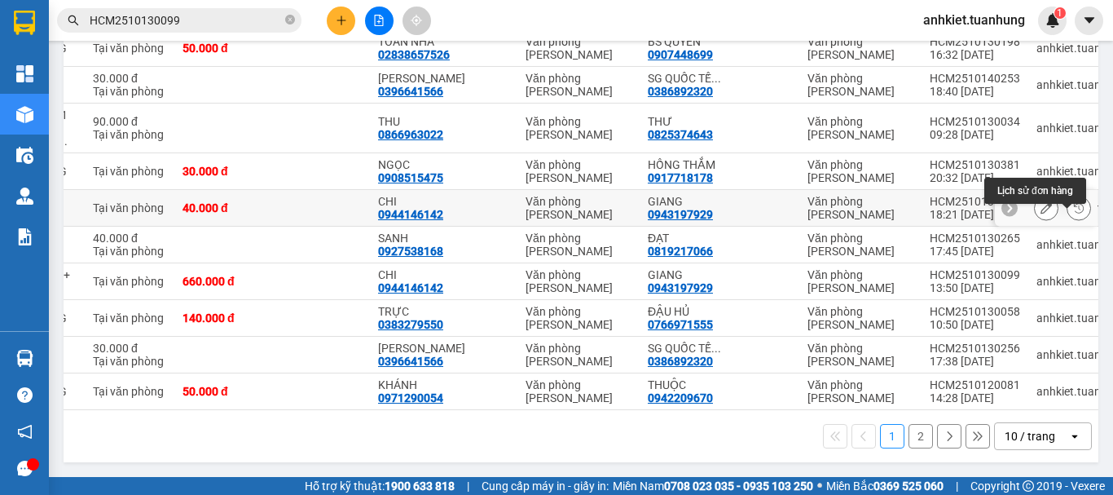
click at [1068, 196] on button at bounding box center [1079, 208] width 23 height 29
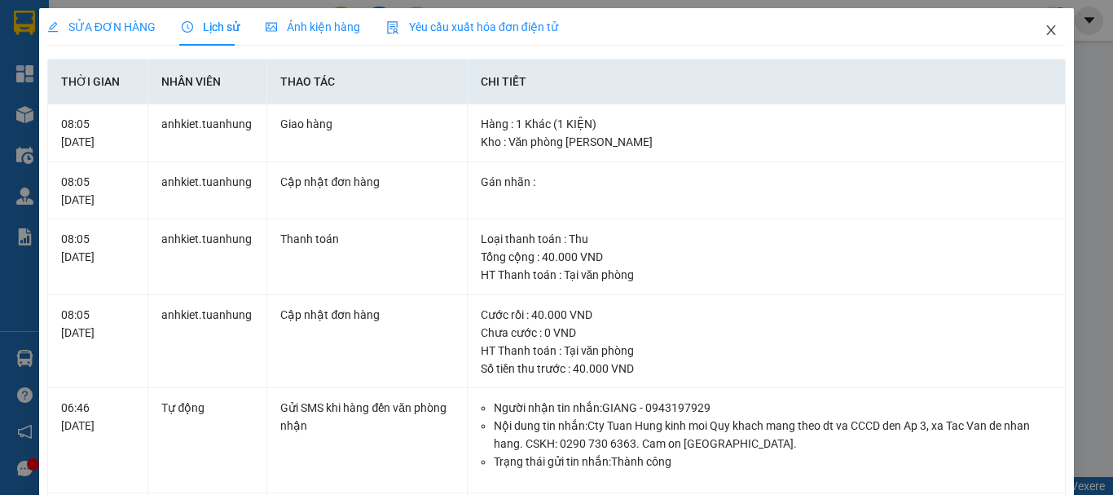
click at [1047, 30] on icon "close" at bounding box center [1051, 30] width 9 height 10
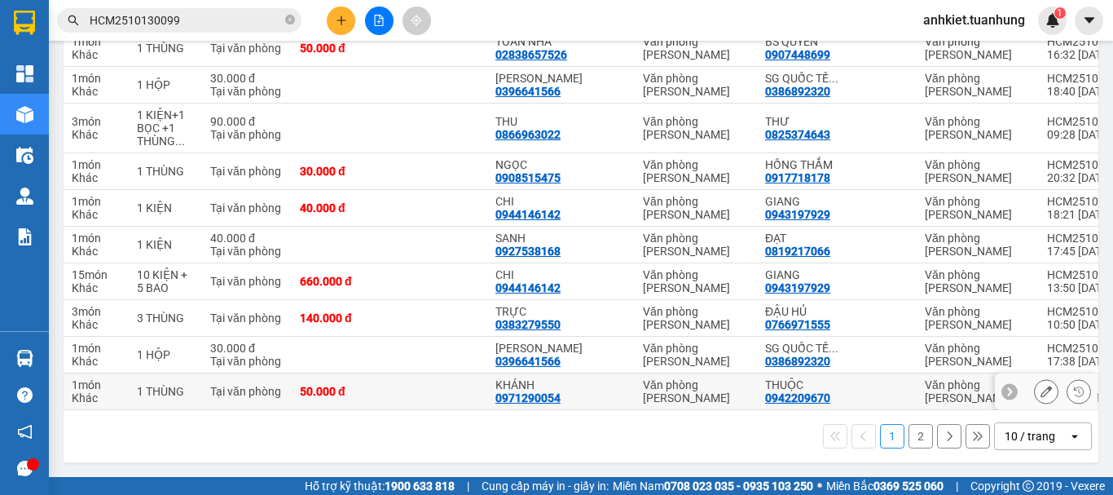
scroll to position [275, 0]
click at [1043, 194] on button at bounding box center [1046, 208] width 23 height 29
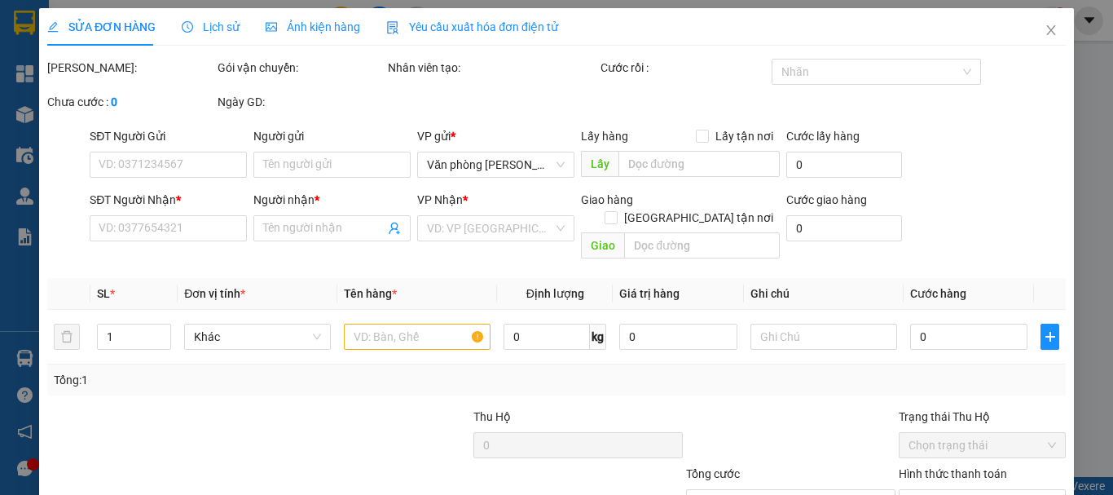
type input "0944146142"
type input "CHI"
type input "0943197929"
type input "GIANG"
type input "40.000"
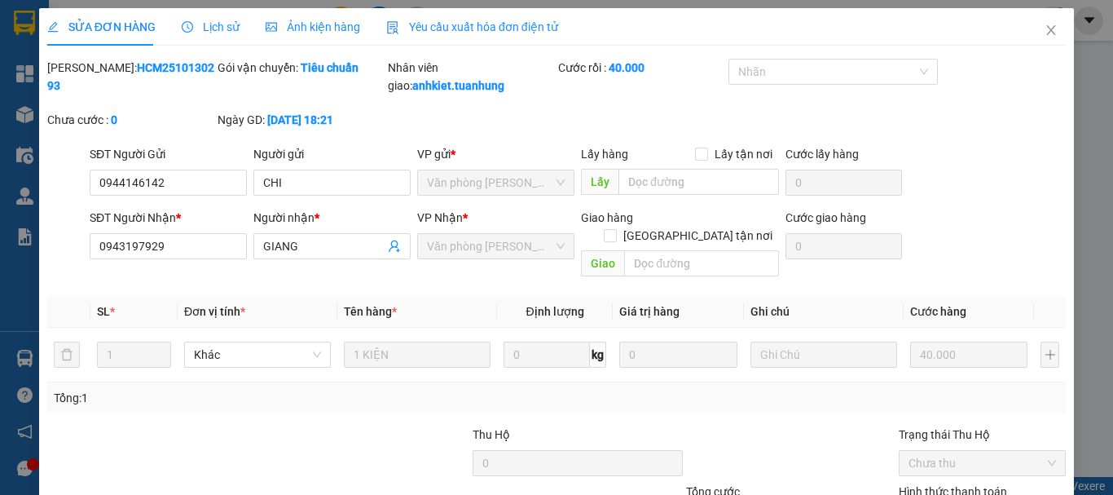
click at [199, 18] on div "Lịch sử" at bounding box center [211, 27] width 58 height 18
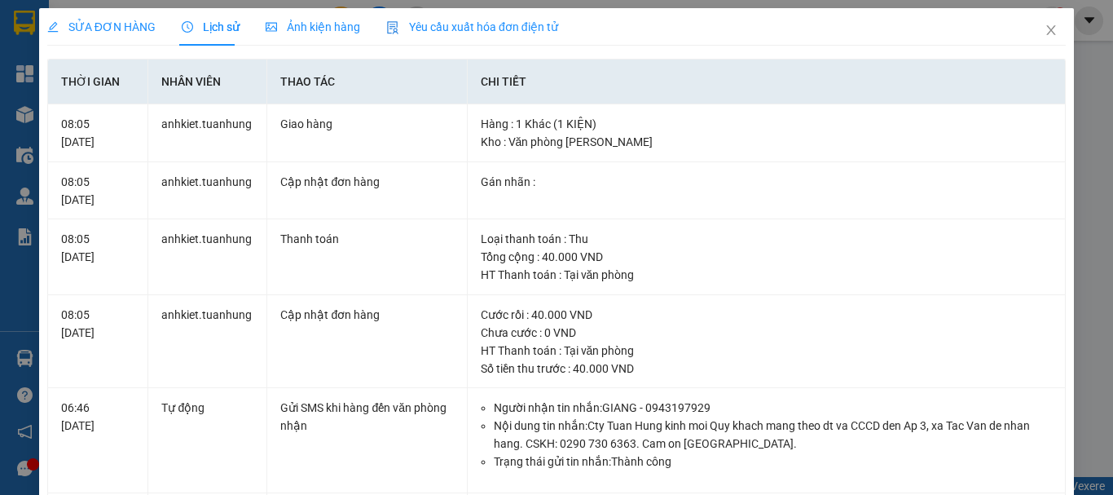
click at [456, 33] on span "Yêu cầu xuất hóa đơn điện tử" at bounding box center [472, 26] width 172 height 13
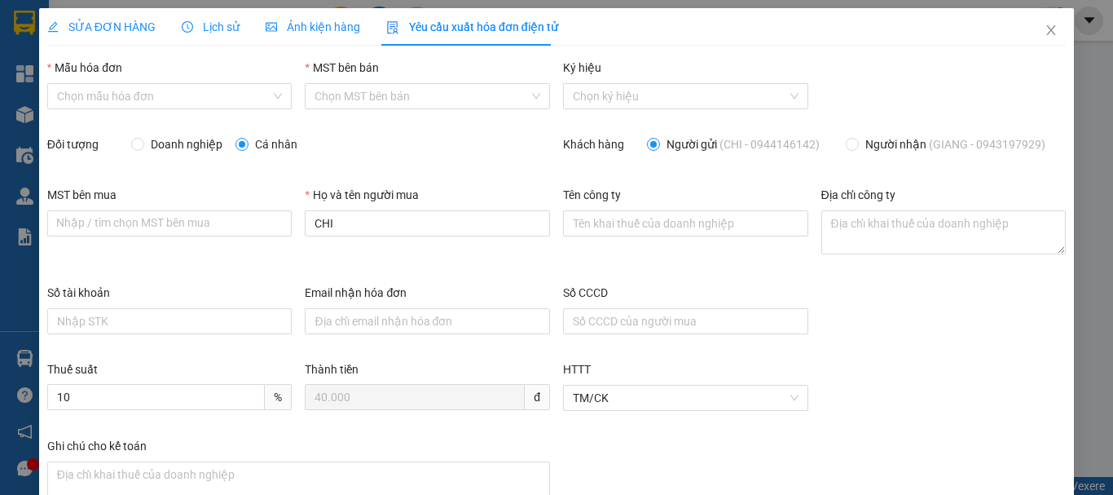
click at [319, 22] on span "Ảnh kiện hàng" at bounding box center [313, 26] width 95 height 13
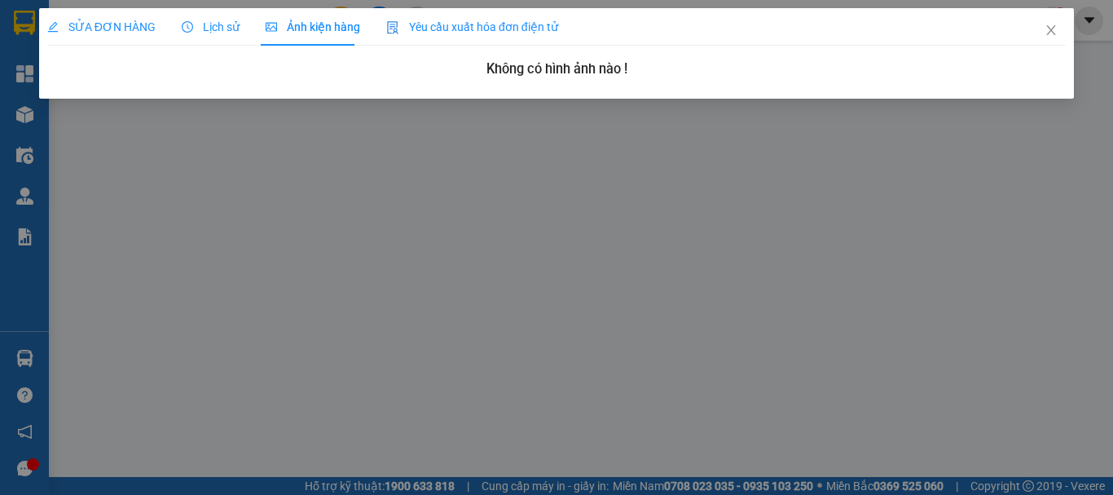
click at [190, 18] on div "Lịch sử" at bounding box center [211, 27] width 58 height 18
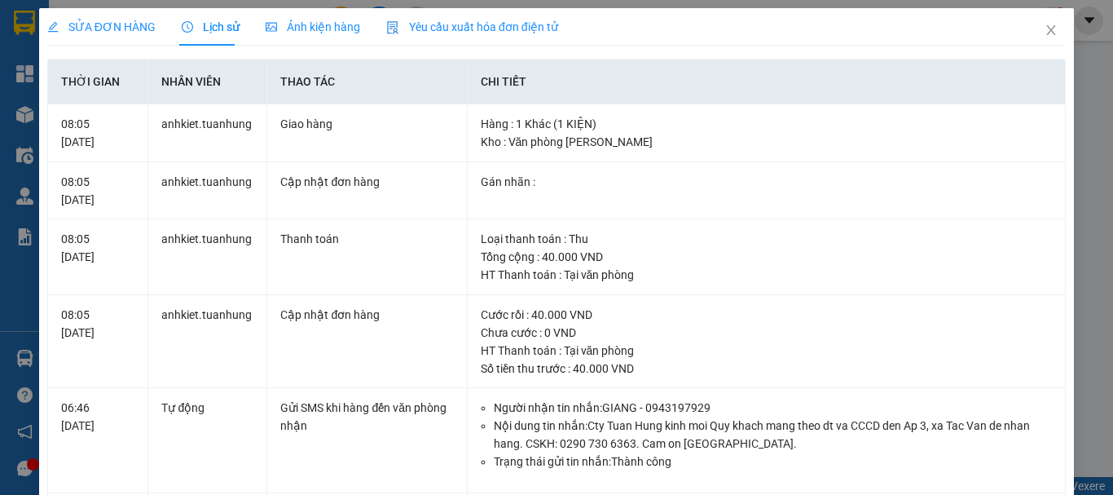
click at [102, 26] on span "SỬA ĐƠN HÀNG" at bounding box center [101, 26] width 108 height 13
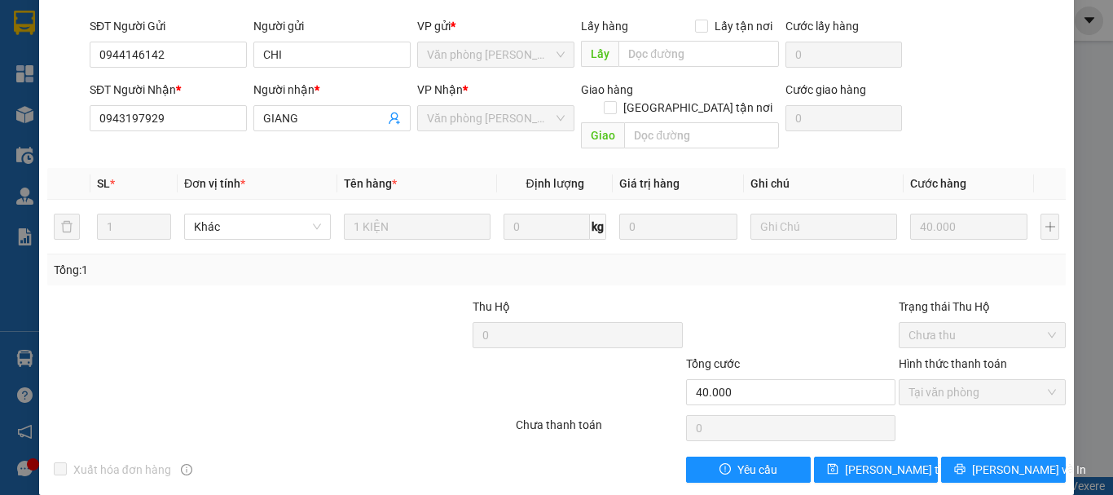
scroll to position [130, 0]
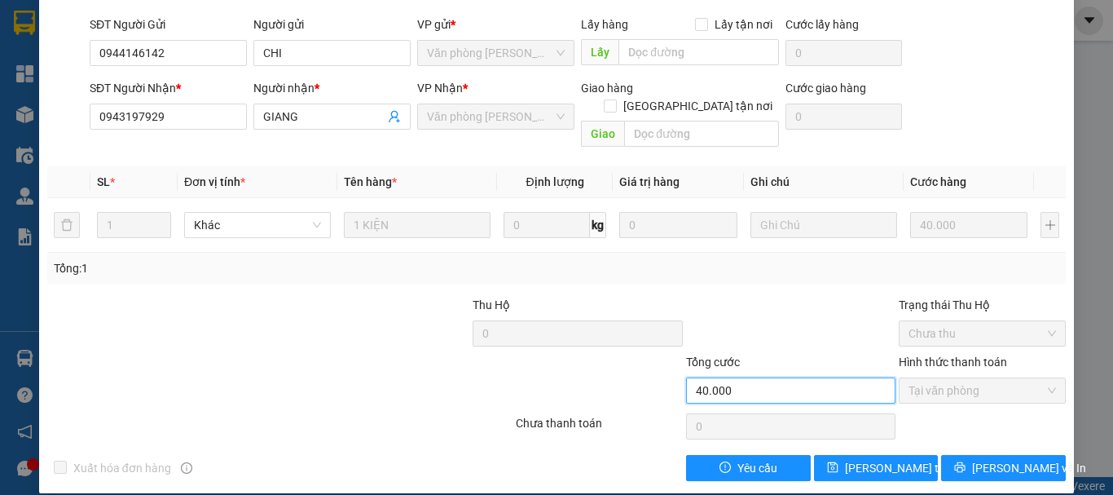
click at [720, 384] on input "40.000" at bounding box center [790, 390] width 209 height 26
click at [739, 377] on input "40.000" at bounding box center [790, 390] width 209 height 26
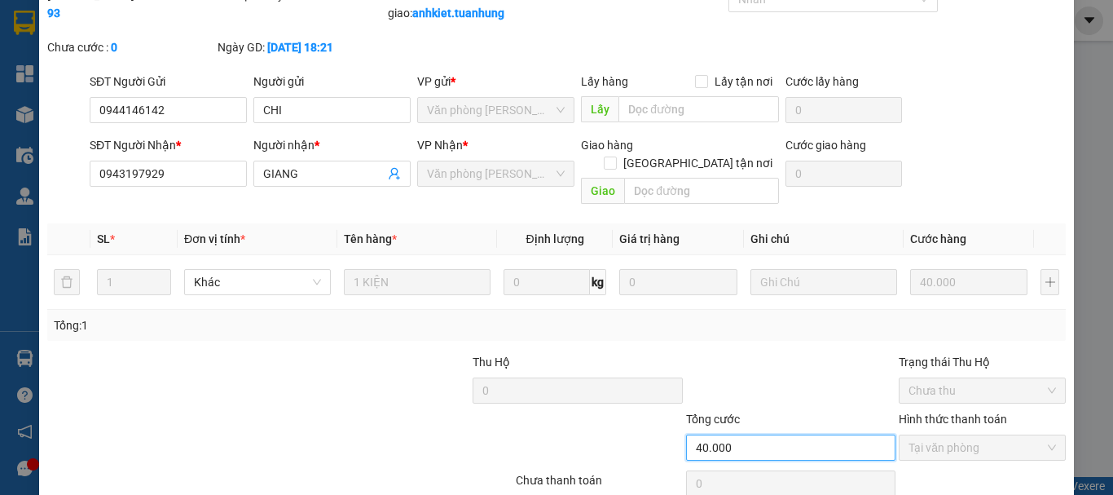
scroll to position [0, 0]
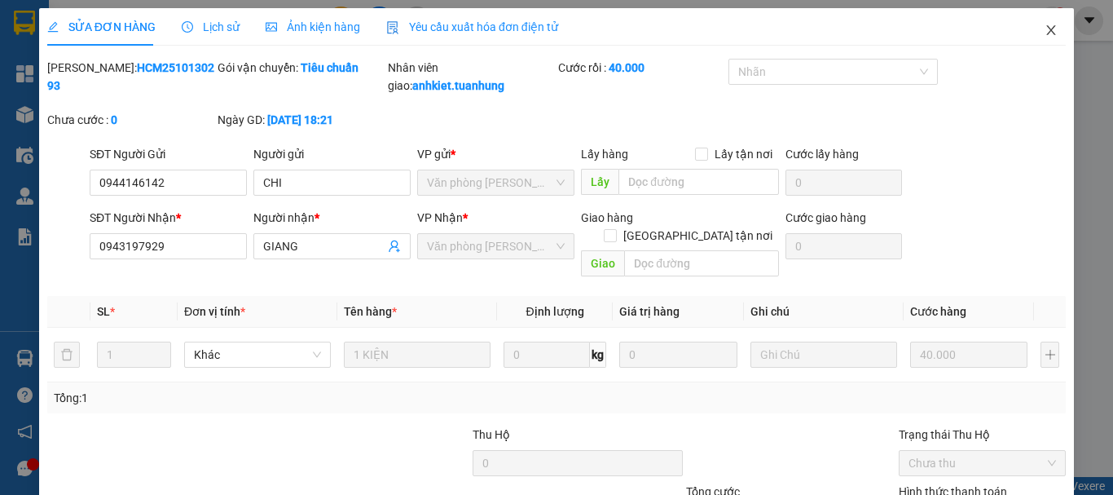
click at [1045, 28] on icon "close" at bounding box center [1051, 30] width 13 height 13
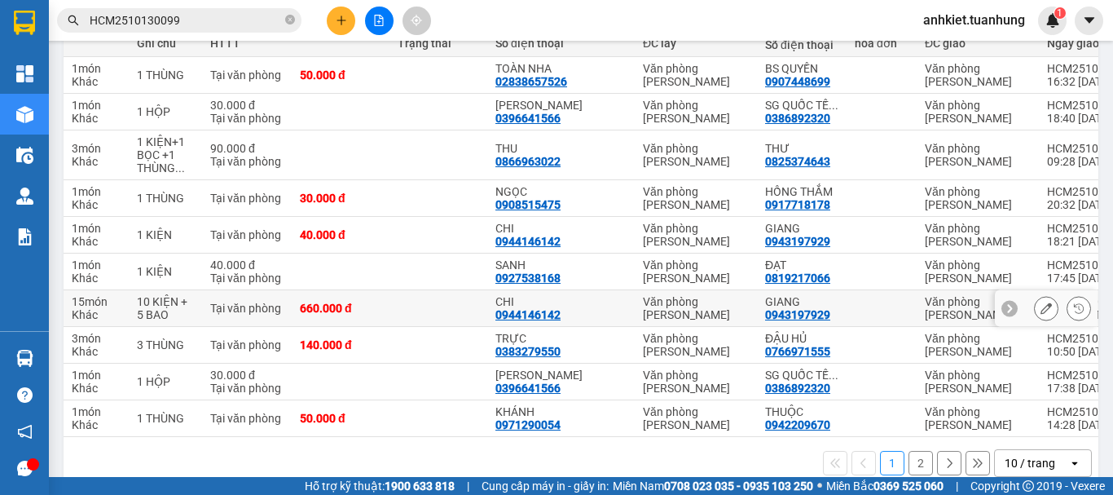
scroll to position [244, 0]
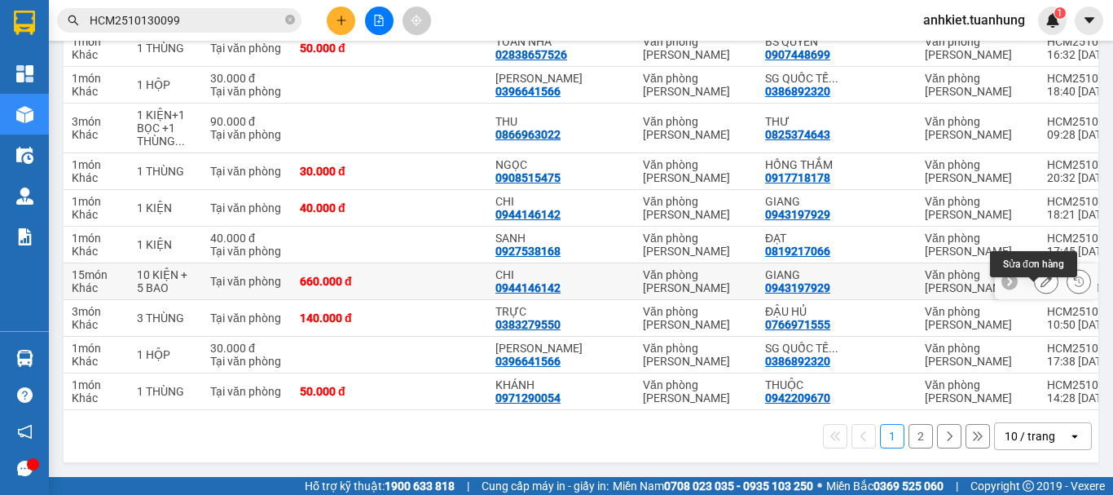
click at [1042, 296] on button at bounding box center [1046, 281] width 23 height 29
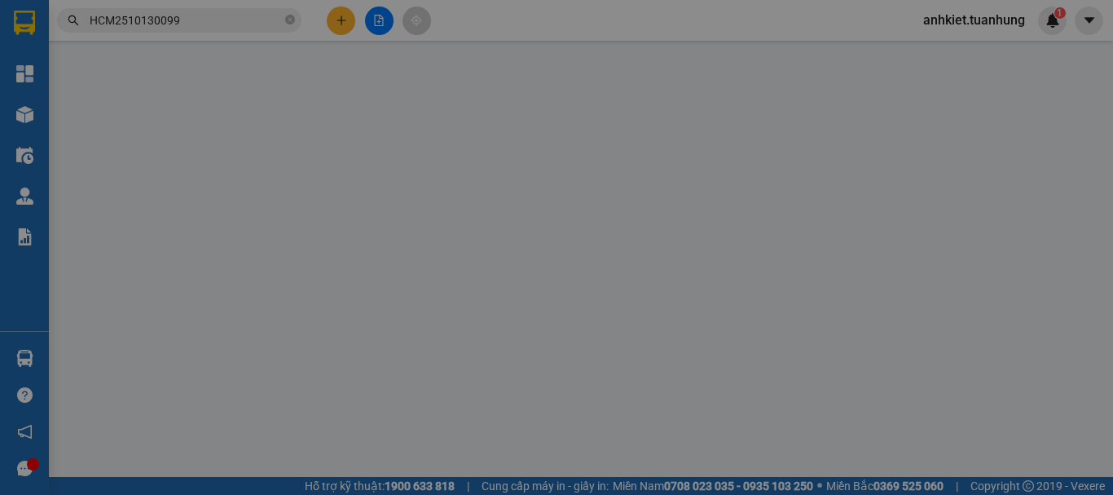
type input "0944146142"
type input "CHI"
type input "0943197929"
type input "GIANG"
type input "660.000"
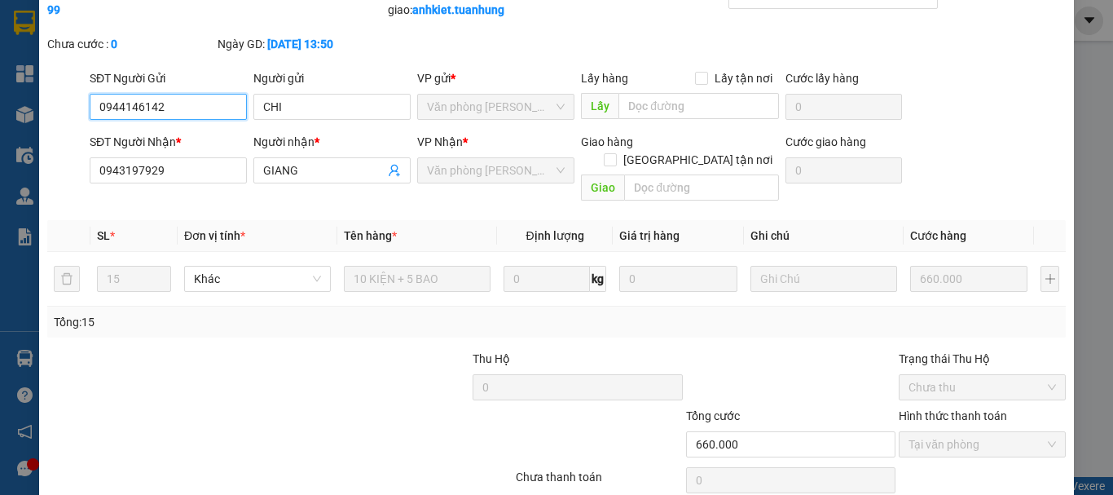
scroll to position [130, 0]
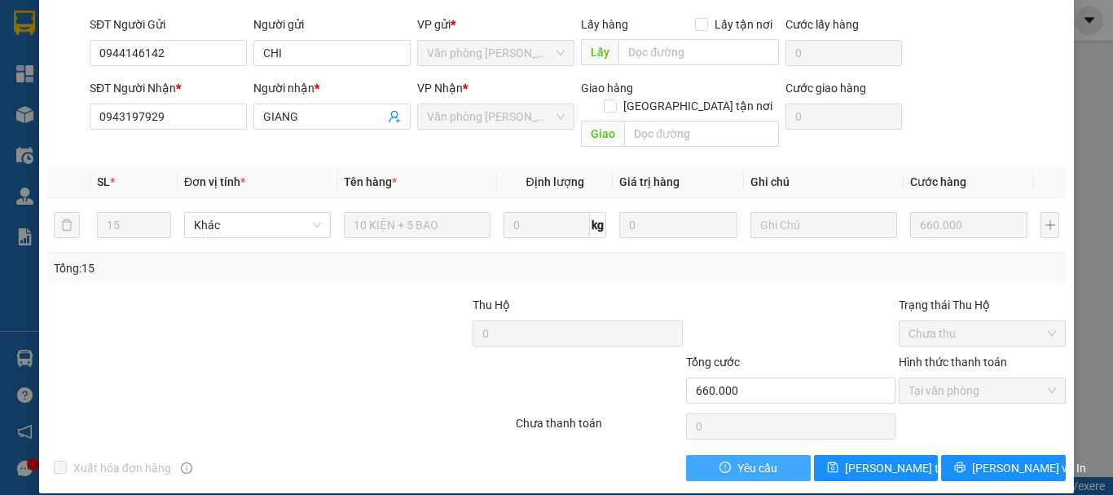
click at [769, 455] on button "Yêu cầu" at bounding box center [748, 468] width 125 height 26
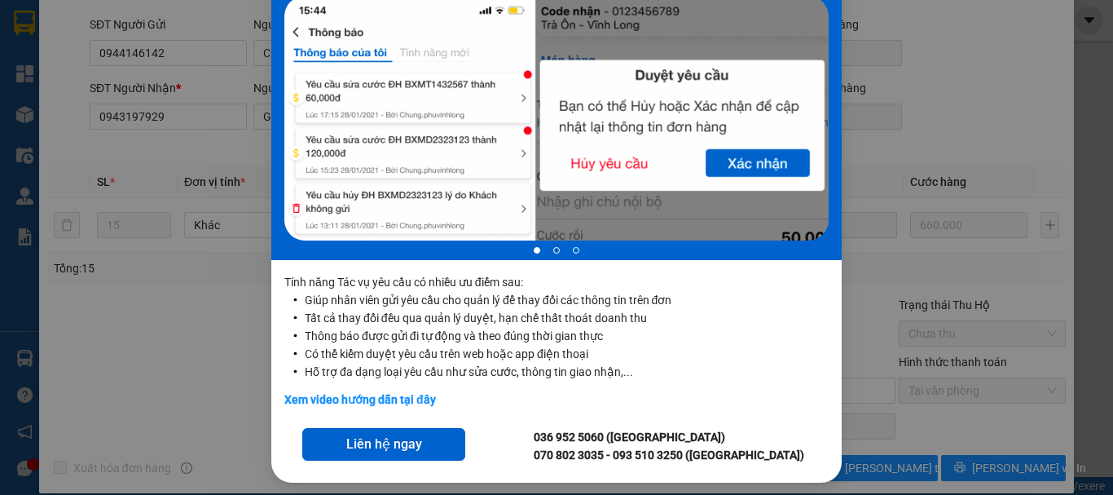
scroll to position [142, 0]
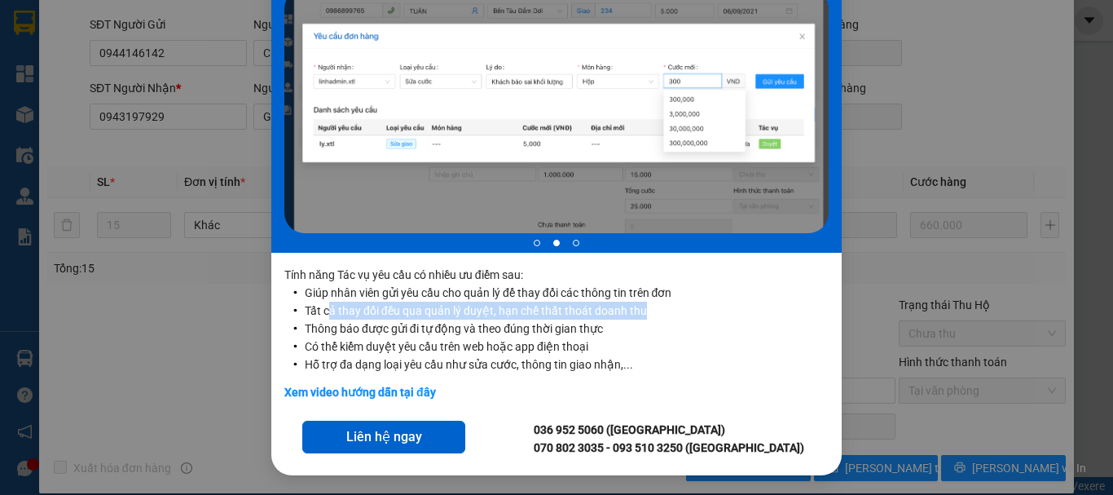
drag, startPoint x: 325, startPoint y: 315, endPoint x: 705, endPoint y: 314, distance: 379.8
click at [705, 314] on li "Tất cả thay đổi đều qua quản lý duyệt, hạn chế thất thoát doanh thu" at bounding box center [567, 311] width 524 height 18
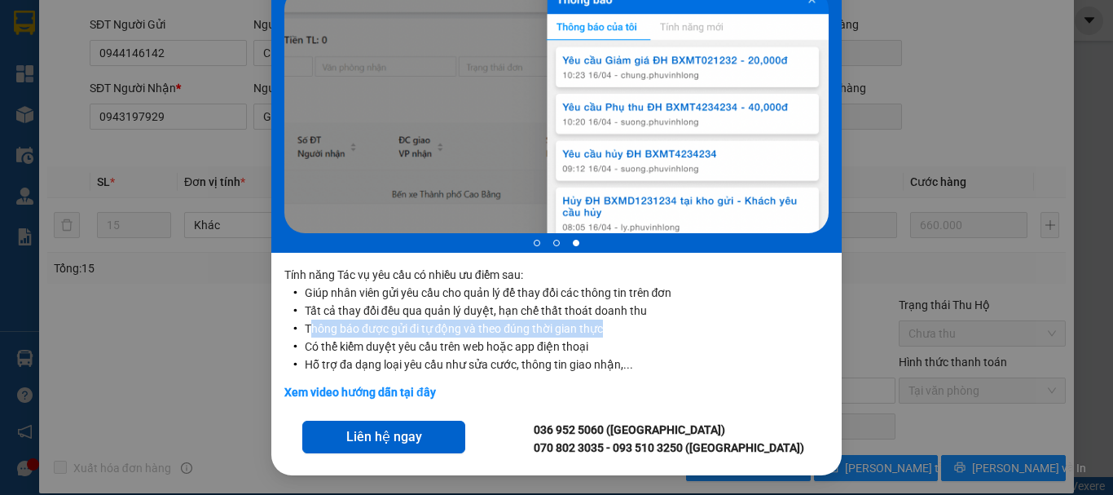
drag, startPoint x: 303, startPoint y: 328, endPoint x: 689, endPoint y: 328, distance: 386.3
click at [689, 328] on li "Thông báo được gửi đi tự động và theo đúng thời gian thực" at bounding box center [567, 328] width 524 height 18
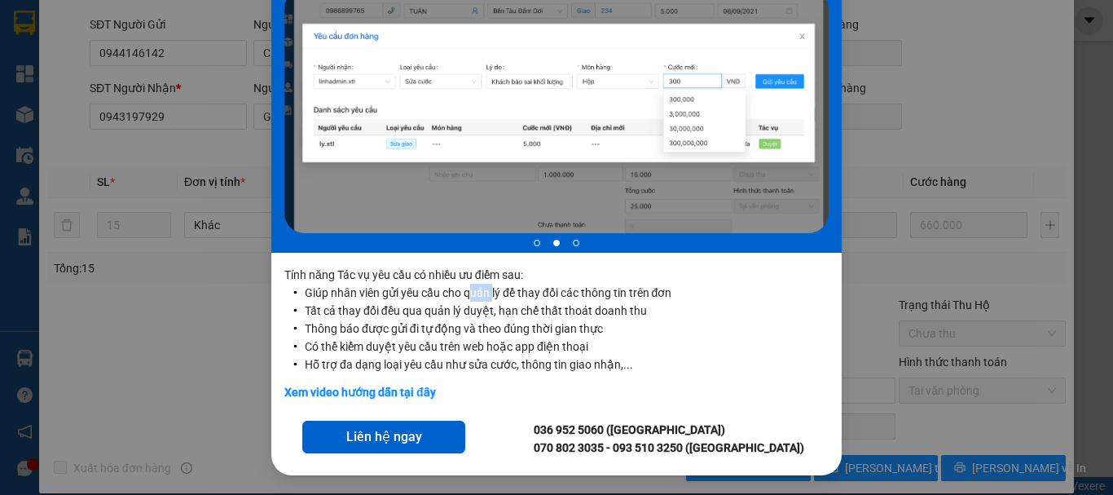
click at [489, 289] on li "Giúp nhân viên gửi yêu cầu cho quản lý để thay đổi các thông tin trên đơn" at bounding box center [567, 293] width 524 height 18
drag, startPoint x: 395, startPoint y: 309, endPoint x: 701, endPoint y: 308, distance: 305.6
click at [701, 308] on li "Tất cả thay đổi đều qua quản lý duyệt, hạn chế thất thoát doanh thu" at bounding box center [567, 311] width 524 height 18
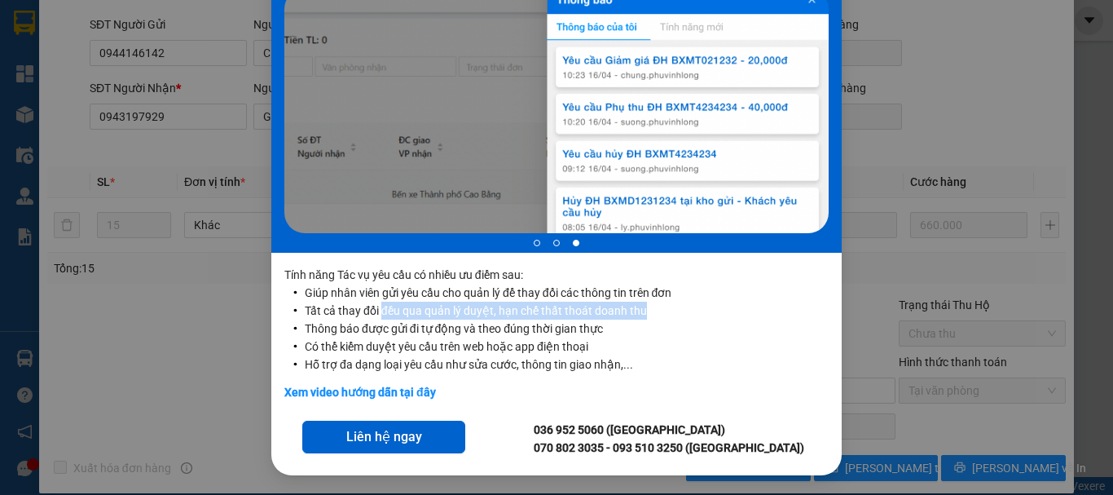
click at [701, 308] on li "Tất cả thay đổi đều qua quản lý duyệt, hạn chế thất thoát doanh thu" at bounding box center [567, 311] width 524 height 18
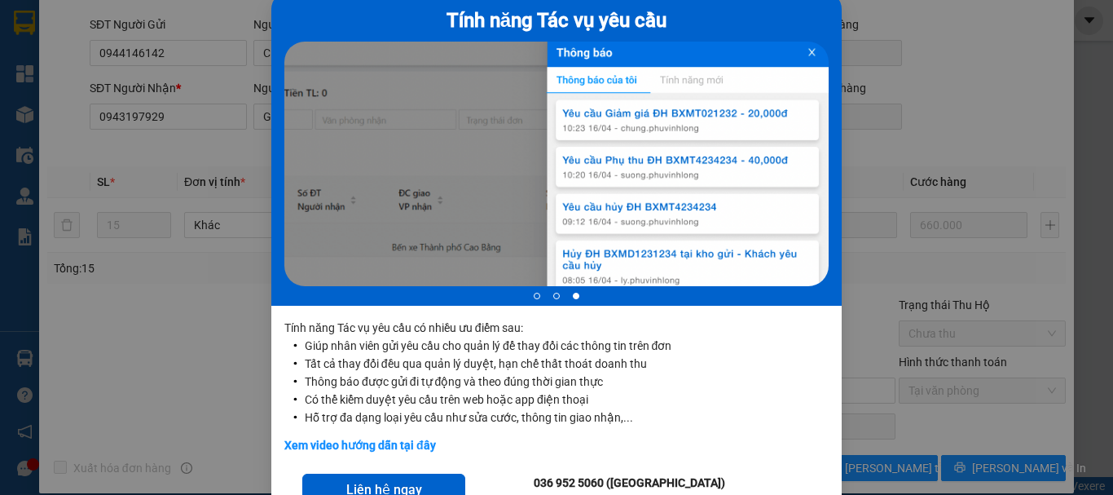
scroll to position [0, 0]
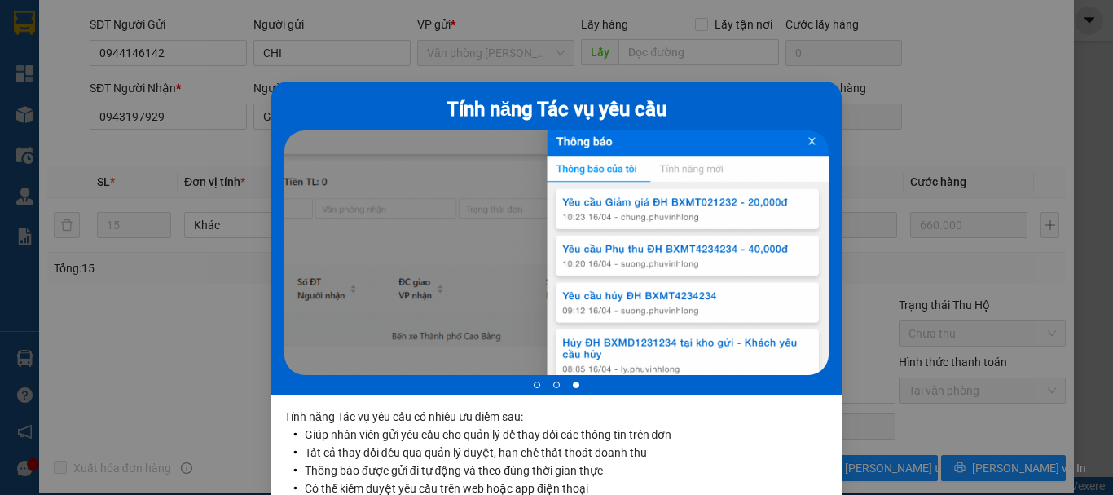
click at [892, 113] on div "Tính năng Tác vụ yêu cầu 3 of 3 Tính năng Tác vụ yêu cầu có nhiều ưu điểm sau: …" at bounding box center [556, 247] width 1113 height 495
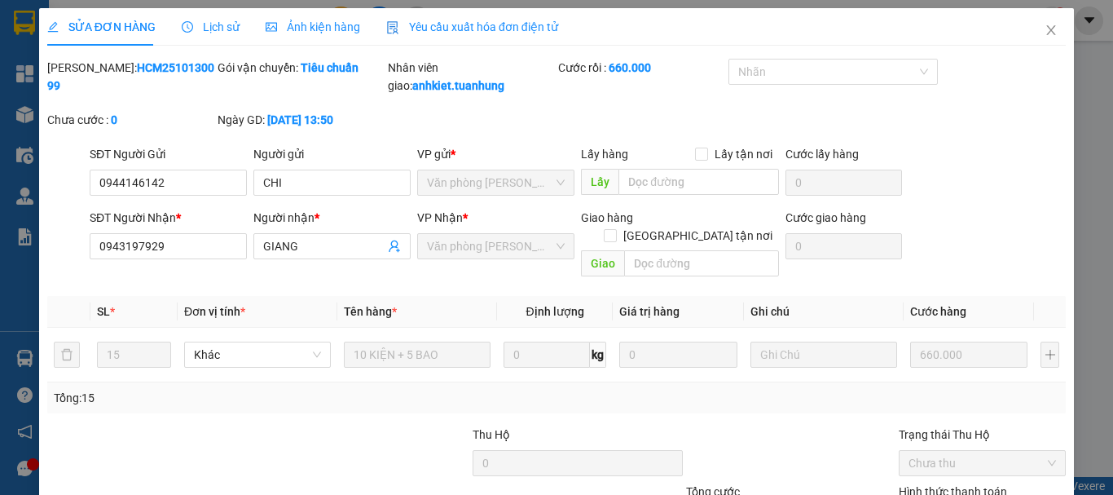
click at [209, 25] on span "Lịch sử" at bounding box center [211, 26] width 58 height 13
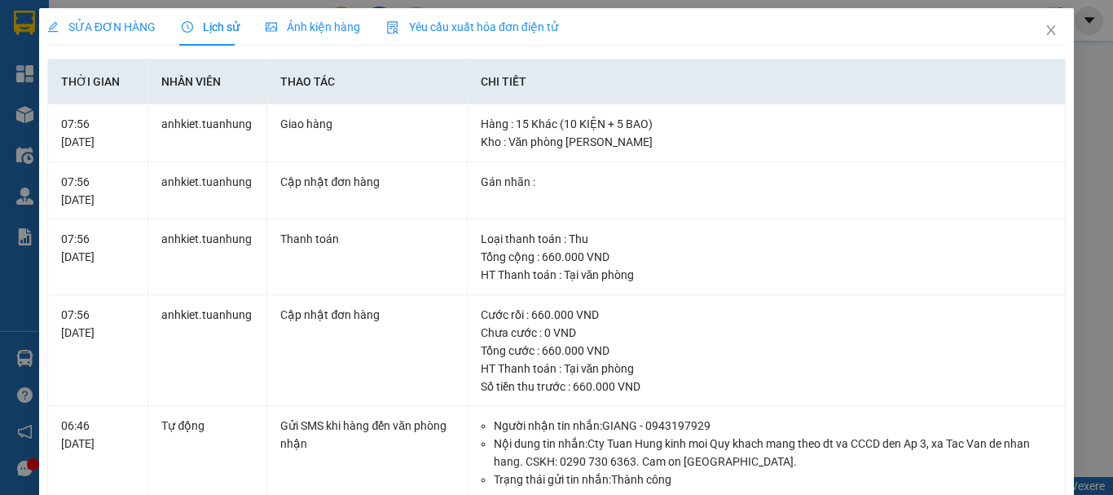
click at [316, 29] on span "Ảnh kiện hàng" at bounding box center [313, 26] width 95 height 13
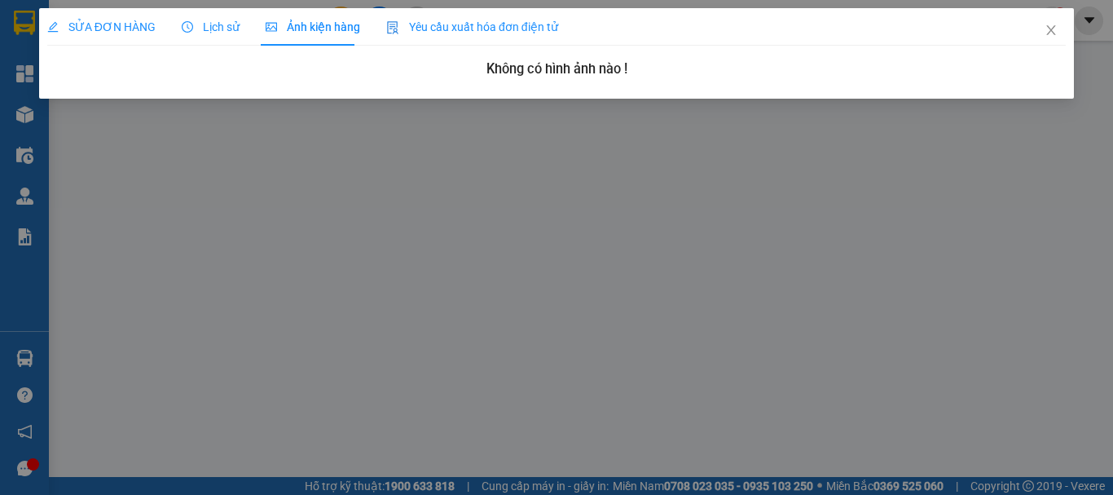
click at [230, 23] on span "Lịch sử" at bounding box center [211, 26] width 58 height 13
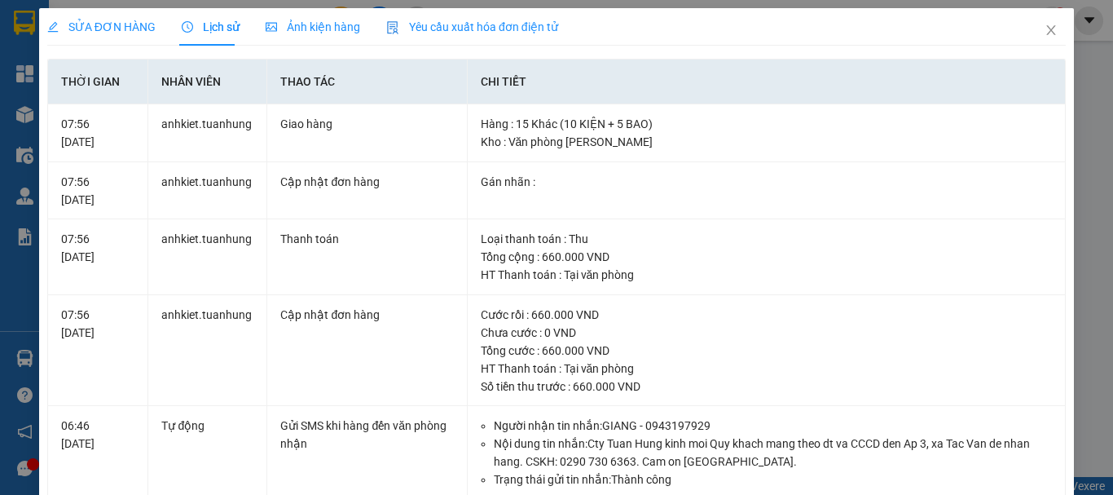
click at [286, 42] on div "Ảnh kiện hàng" at bounding box center [313, 26] width 95 height 37
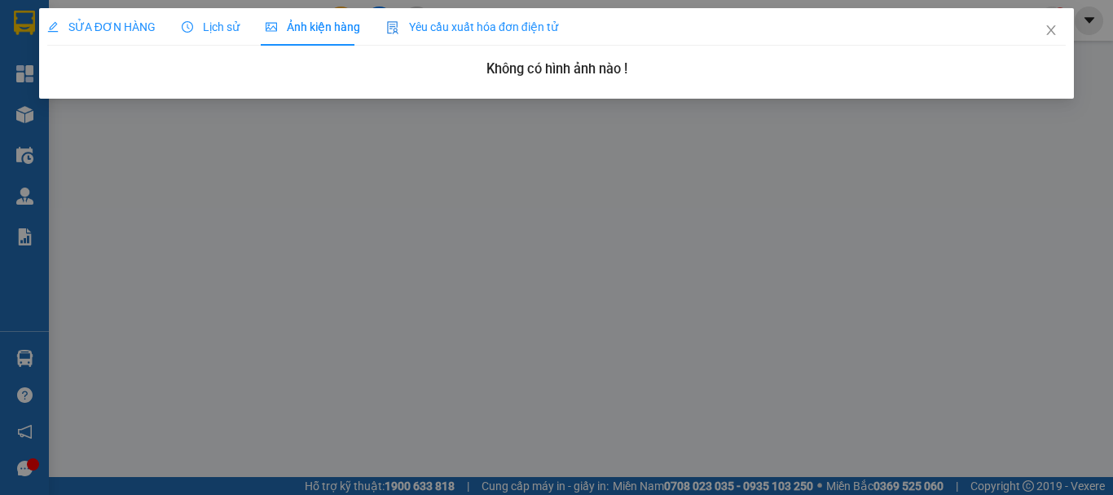
click at [473, 44] on div "Yêu cầu xuất hóa đơn điện tử" at bounding box center [472, 26] width 172 height 37
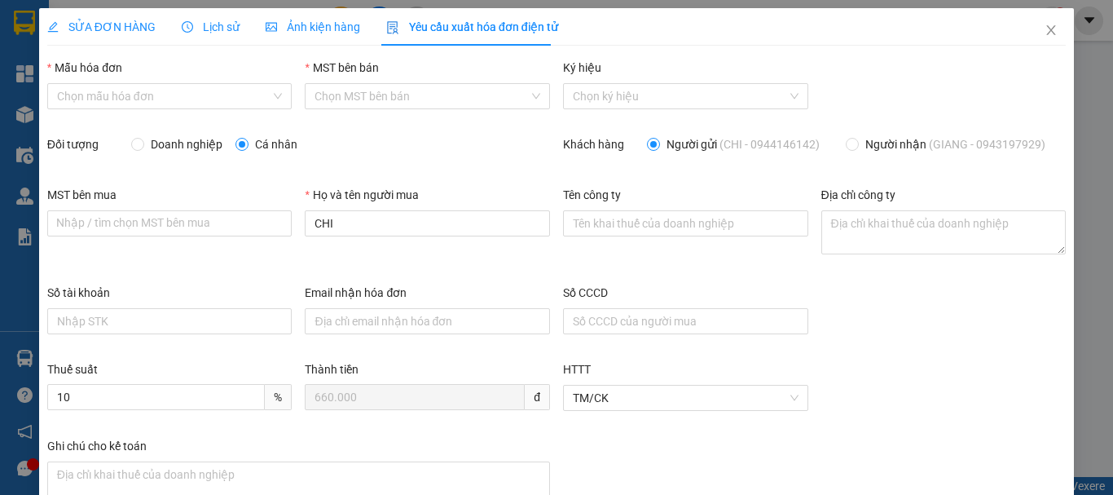
click at [219, 37] on div "Lịch sử" at bounding box center [211, 26] width 58 height 37
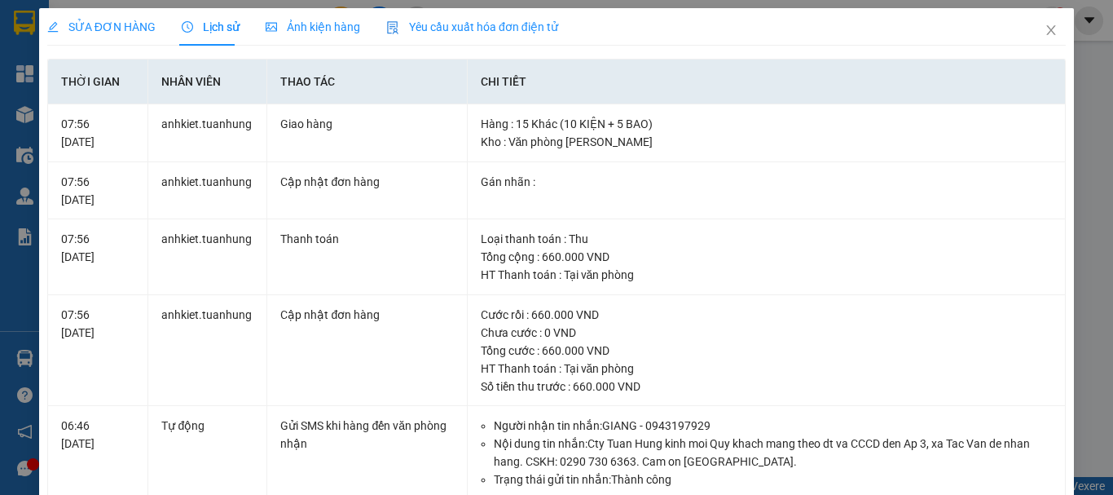
click at [100, 25] on span "SỬA ĐƠN HÀNG" at bounding box center [101, 26] width 108 height 13
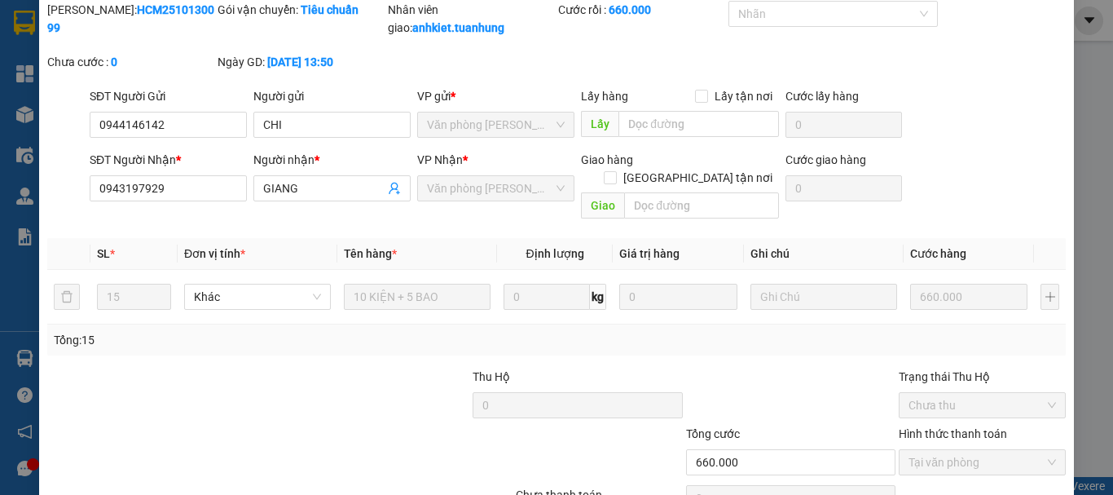
scroll to position [130, 0]
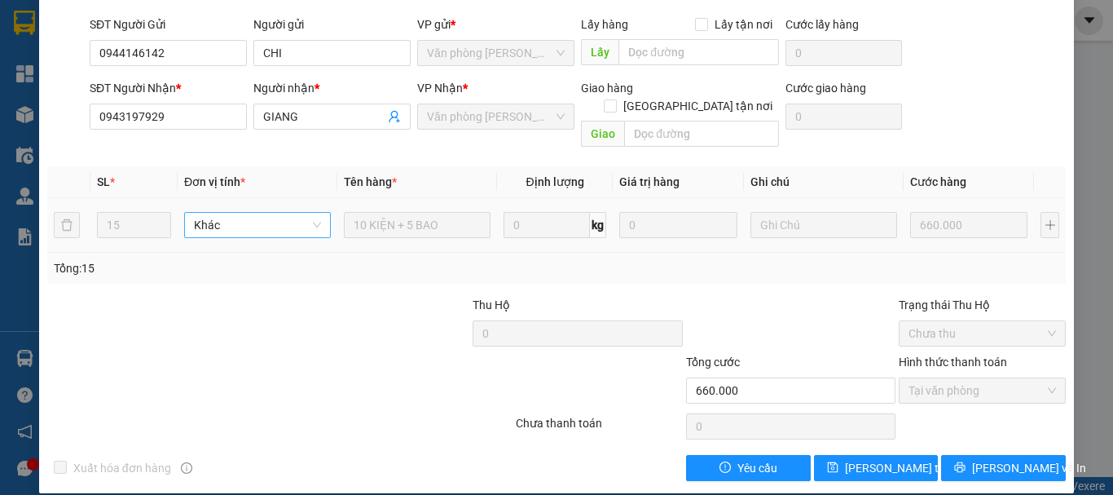
click at [249, 213] on span "Khác" at bounding box center [257, 225] width 127 height 24
click at [259, 213] on span "Khác" at bounding box center [257, 225] width 127 height 24
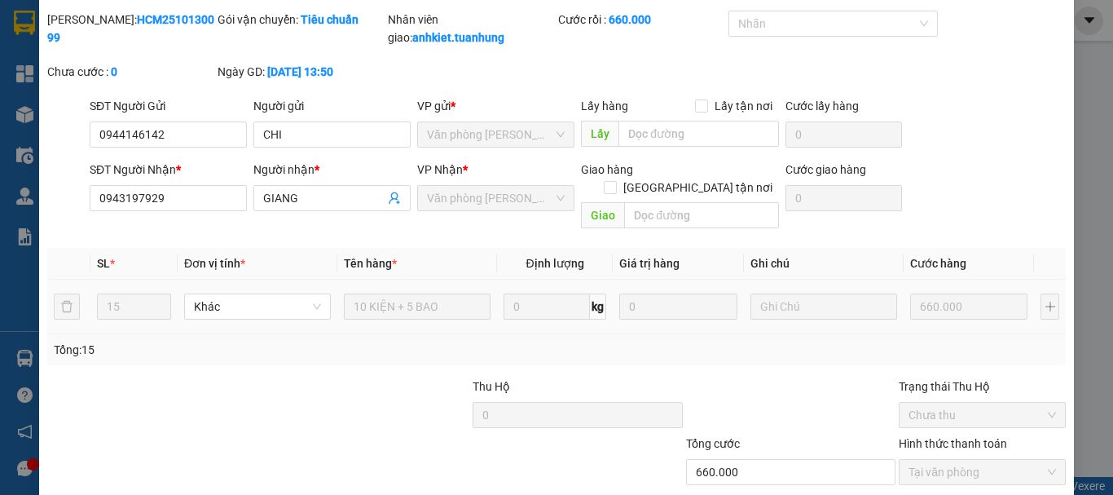
scroll to position [0, 0]
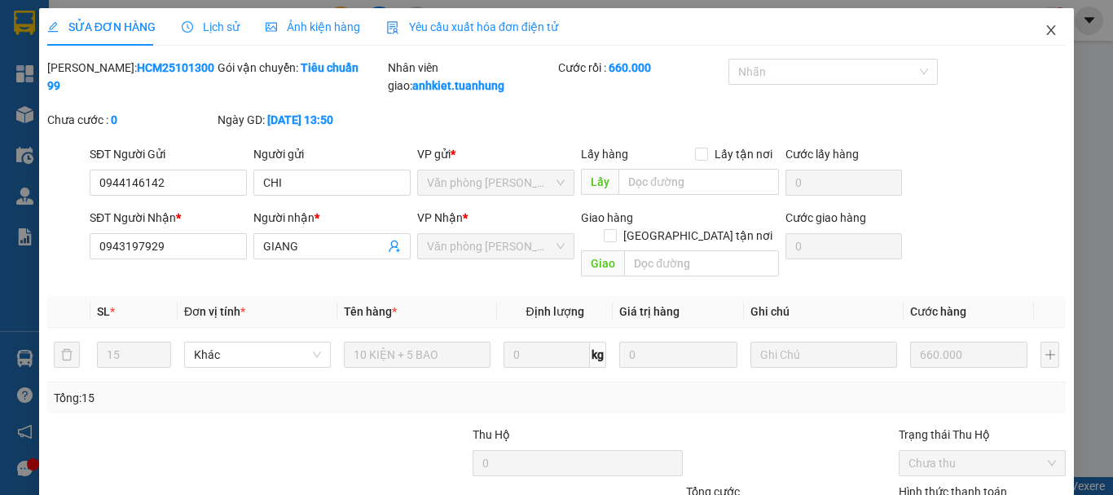
click at [1045, 25] on icon "close" at bounding box center [1051, 30] width 13 height 13
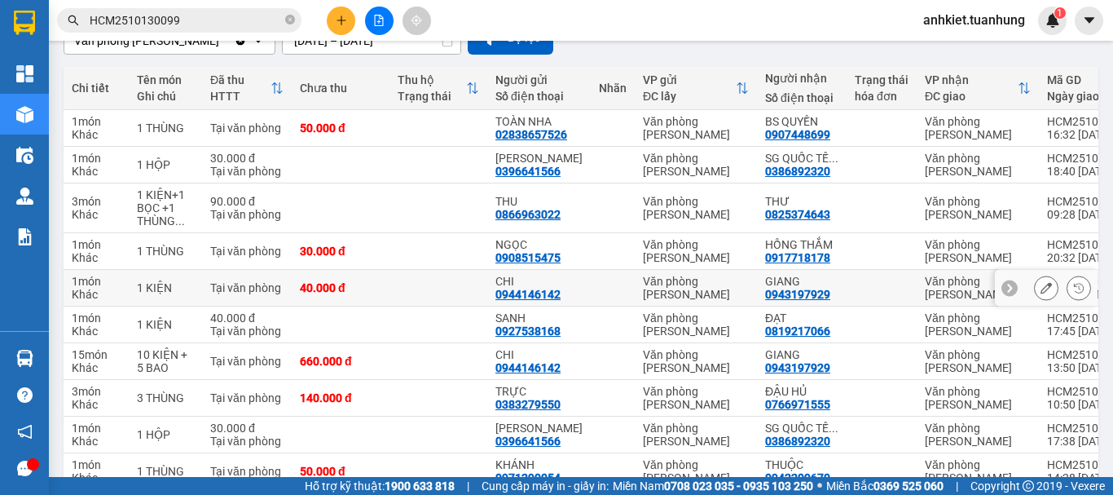
scroll to position [275, 0]
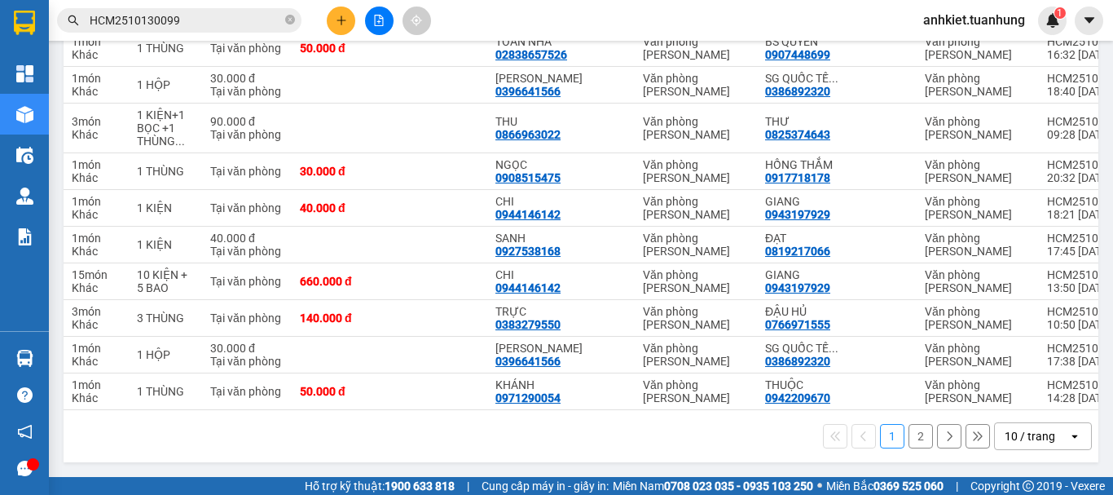
click at [1033, 441] on div "10 / trang" at bounding box center [1030, 436] width 51 height 16
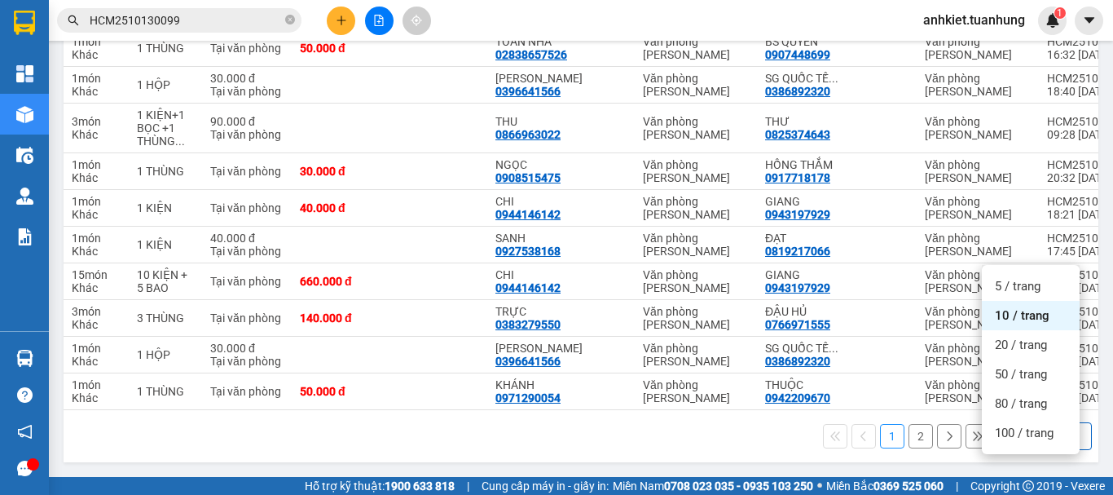
click at [1025, 425] on span "100 / trang" at bounding box center [1024, 433] width 59 height 16
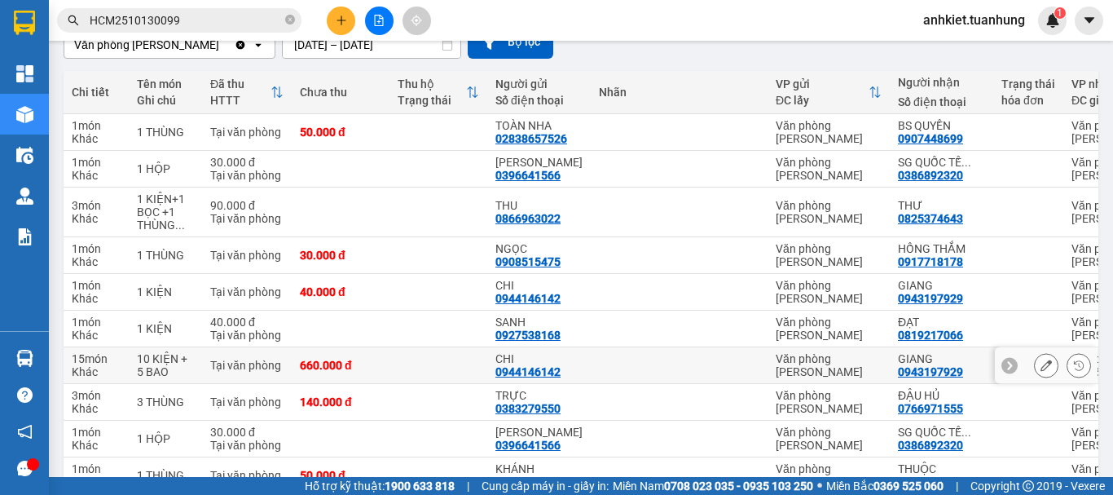
scroll to position [130, 0]
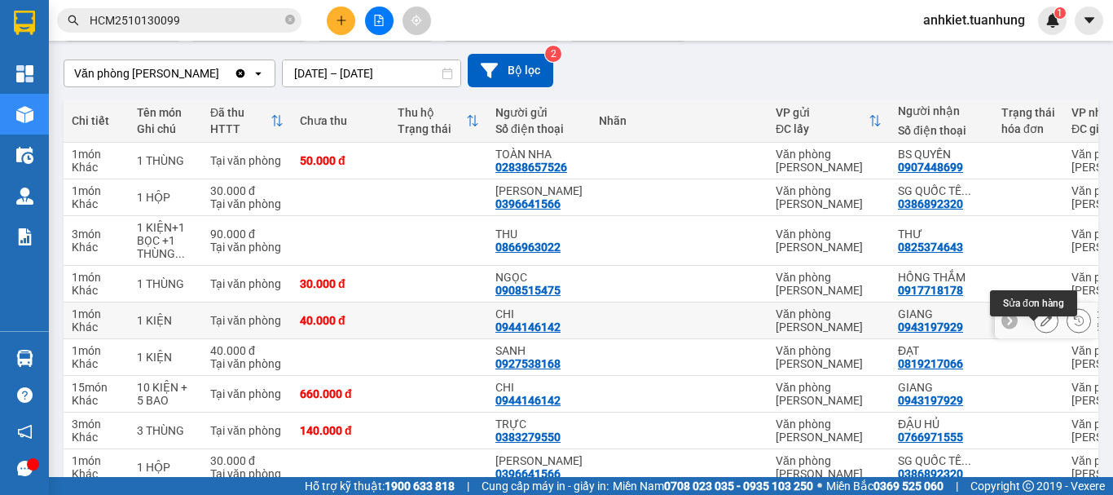
click at [1041, 326] on icon at bounding box center [1046, 320] width 11 height 11
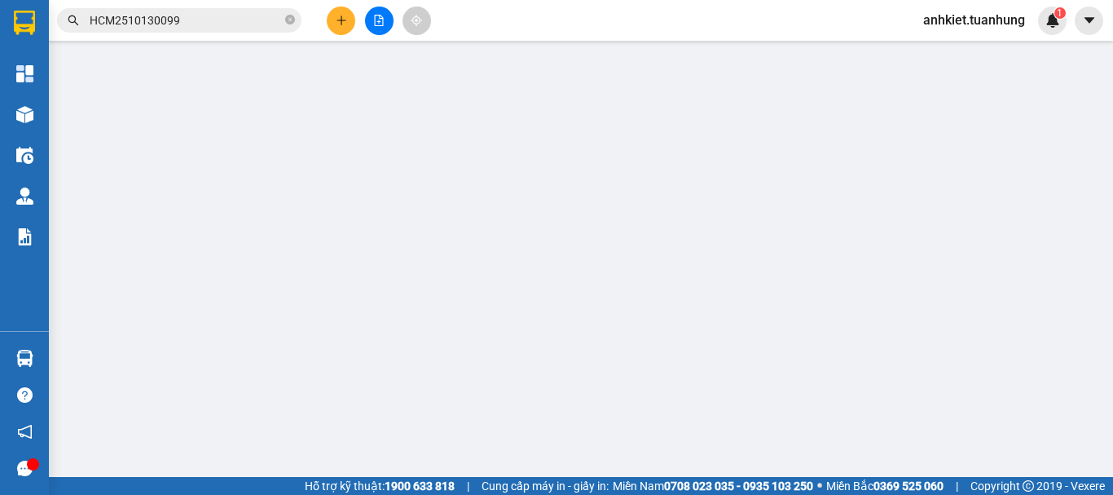
type input "0944146142"
type input "CHI"
type input "0943197929"
type input "GIANG"
type input "40.000"
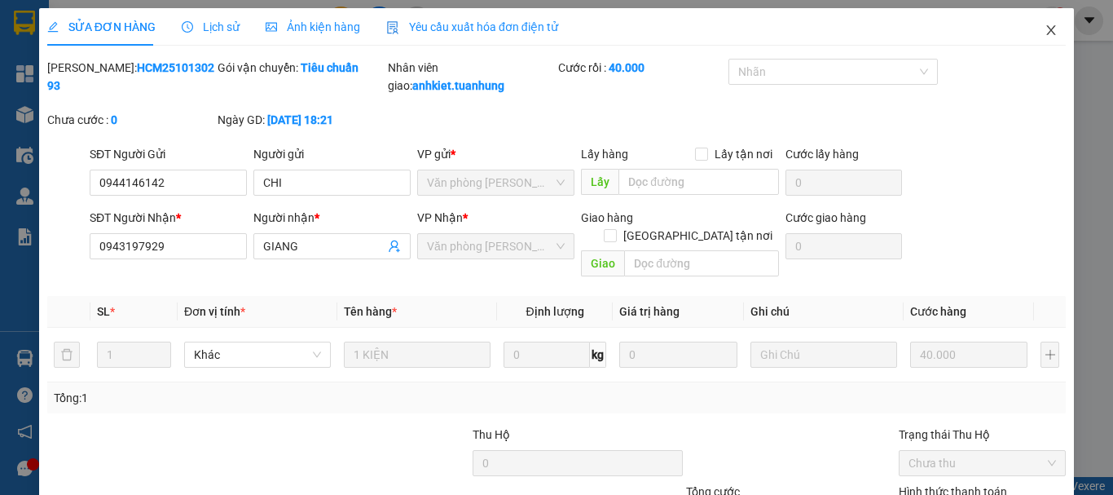
click at [1028, 32] on span "Close" at bounding box center [1051, 31] width 46 height 46
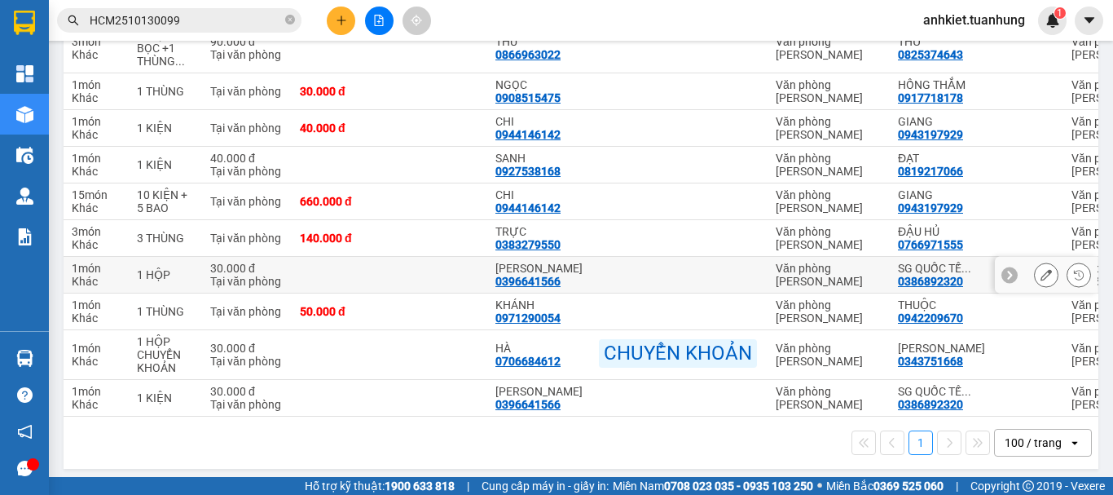
scroll to position [326, 0]
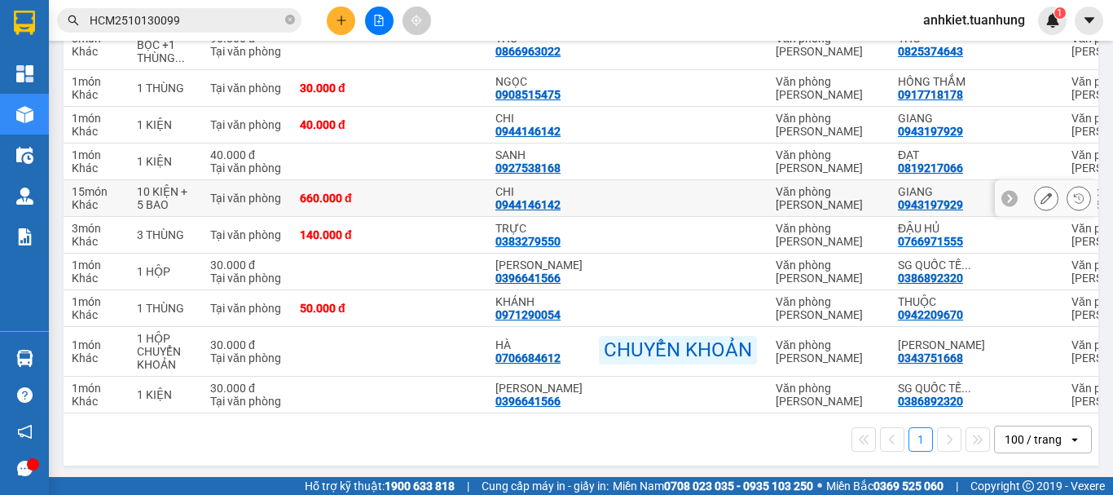
click at [1041, 204] on icon at bounding box center [1046, 197] width 11 height 11
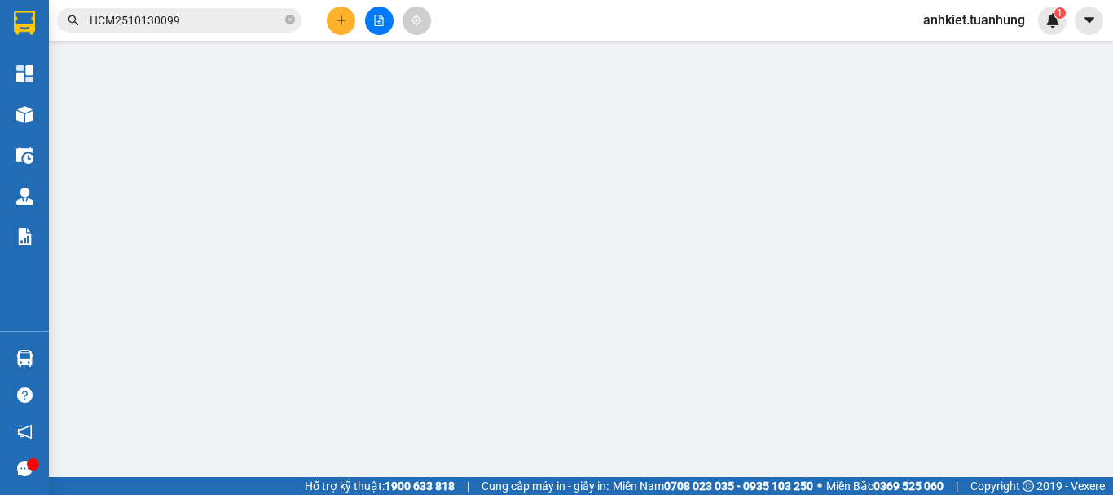
type input "0944146142"
type input "CHI"
type input "0943197929"
type input "GIANG"
type input "660.000"
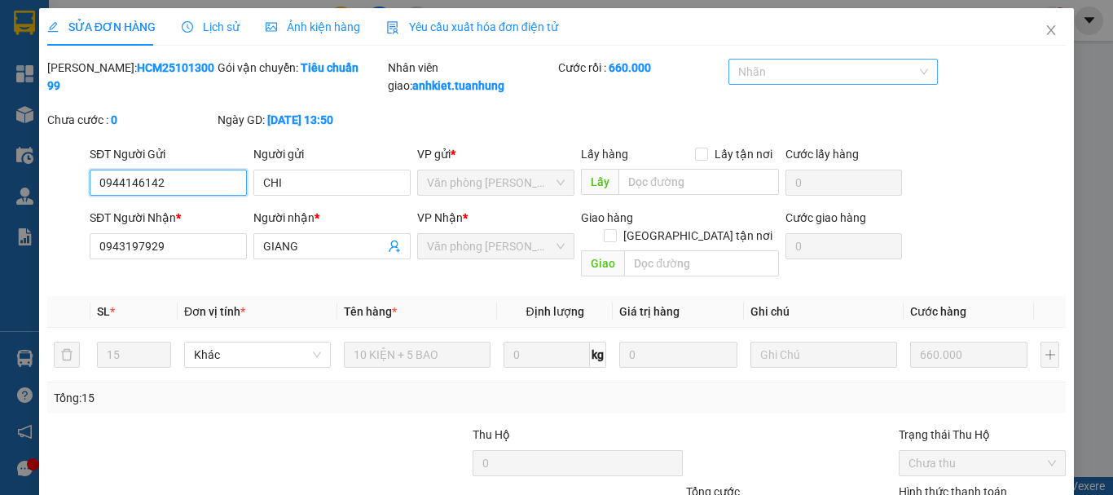
click at [813, 78] on div at bounding box center [825, 72] width 185 height 20
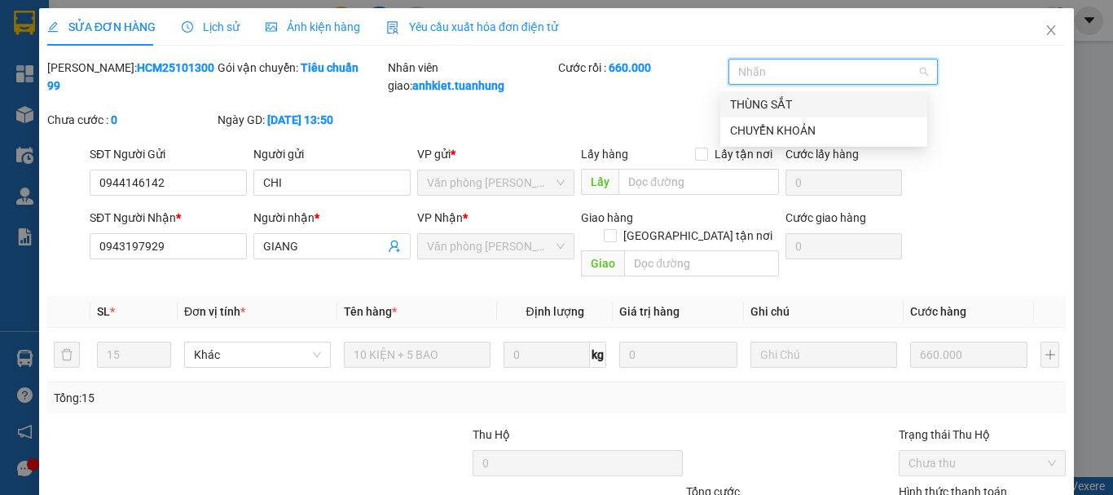
click at [813, 78] on div at bounding box center [825, 72] width 185 height 20
click at [609, 66] on b "660.000" at bounding box center [630, 67] width 42 height 13
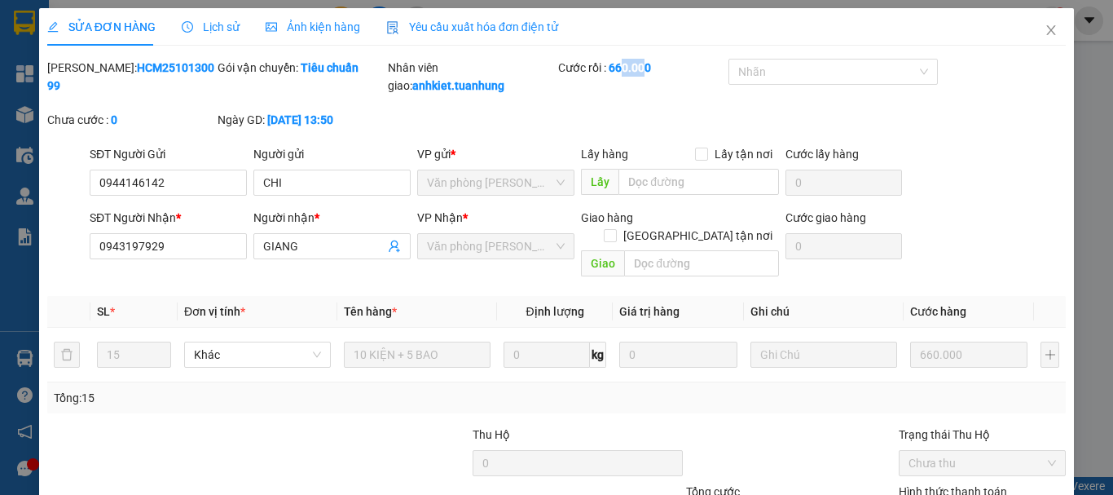
drag, startPoint x: 619, startPoint y: 65, endPoint x: 640, endPoint y: 65, distance: 21.2
click at [640, 65] on b "660.000" at bounding box center [630, 67] width 42 height 13
click at [566, 105] on div "Cước rồi : 660.000" at bounding box center [642, 85] width 170 height 52
click at [1047, 31] on icon "close" at bounding box center [1051, 30] width 9 height 10
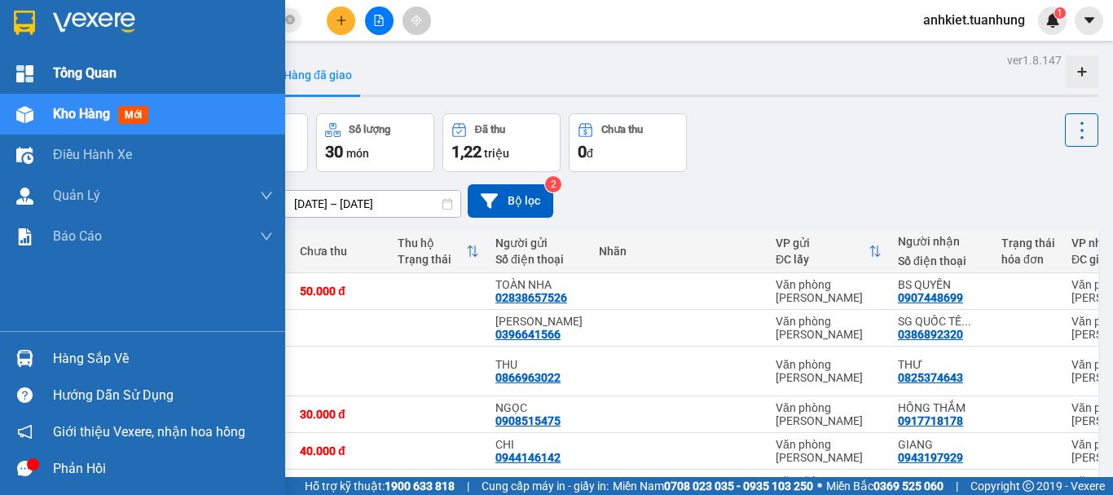
click at [140, 76] on div "Tổng Quan" at bounding box center [163, 73] width 220 height 41
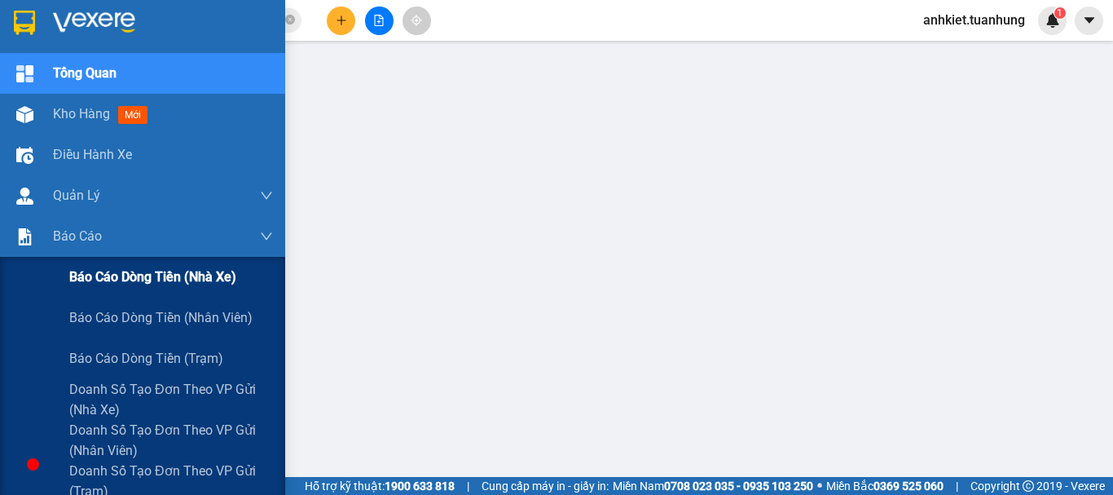
click at [127, 273] on span "Báo cáo dòng tiền (nhà xe)" at bounding box center [152, 276] width 167 height 20
